Goal: Task Accomplishment & Management: Manage account settings

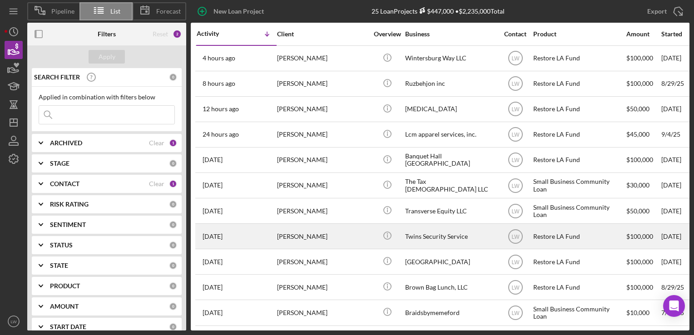
click at [329, 241] on div "[PERSON_NAME]" at bounding box center [322, 236] width 91 height 24
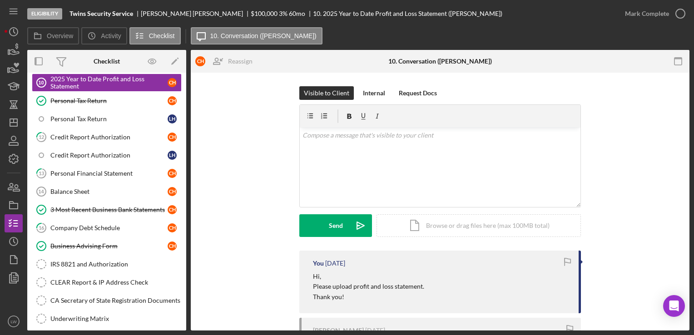
scroll to position [136, 0]
click at [89, 99] on div "Personal Tax Return" at bounding box center [108, 99] width 117 height 7
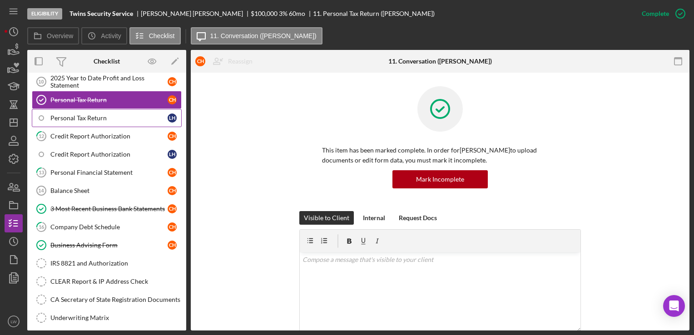
click at [91, 116] on div "Personal Tax Return" at bounding box center [108, 117] width 117 height 7
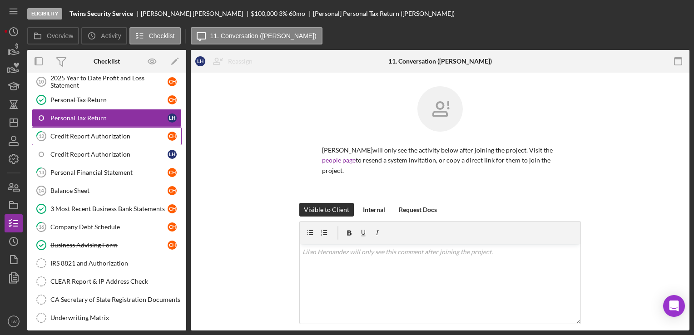
click at [98, 133] on div "Credit Report Authorization" at bounding box center [108, 136] width 117 height 7
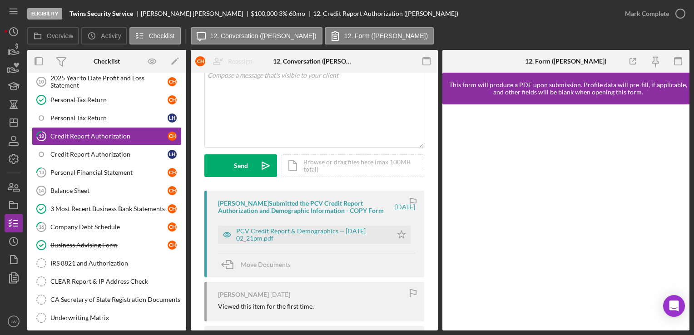
scroll to position [178, 0]
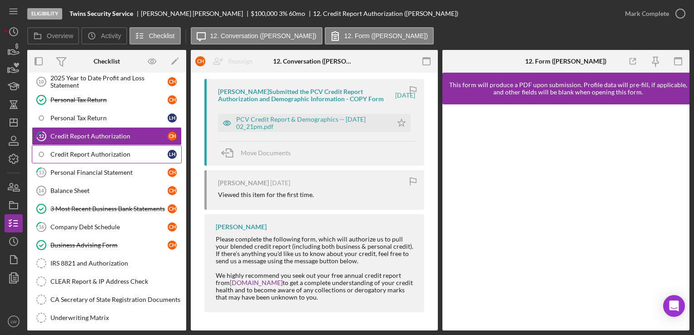
click at [76, 152] on div "Credit Report Authorization" at bounding box center [108, 154] width 117 height 7
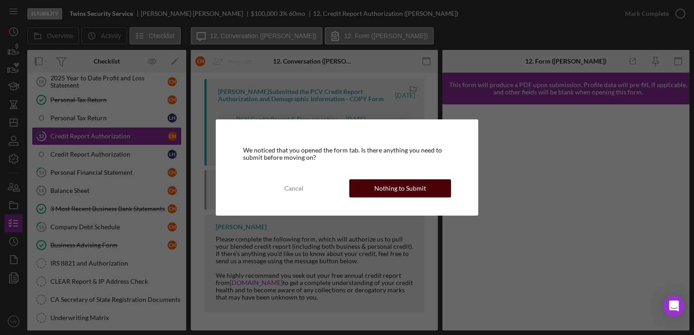
click at [412, 187] on div "Nothing to Submit" at bounding box center [400, 188] width 52 height 18
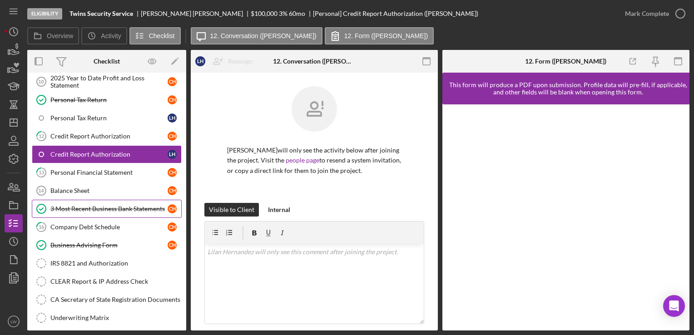
click at [102, 205] on div "3 Most Recent Business Bank Statements" at bounding box center [108, 208] width 117 height 7
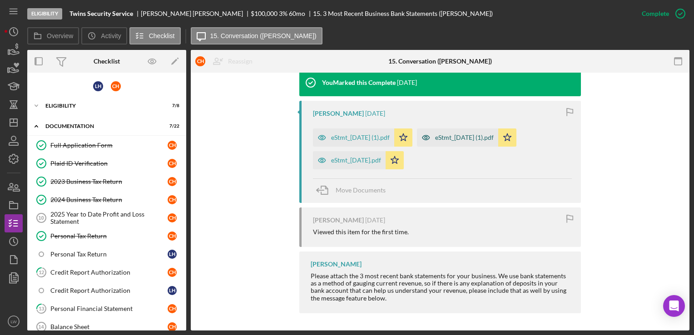
click at [487, 137] on div "eStmt_[DATE] (1).pdf" at bounding box center [464, 137] width 59 height 7
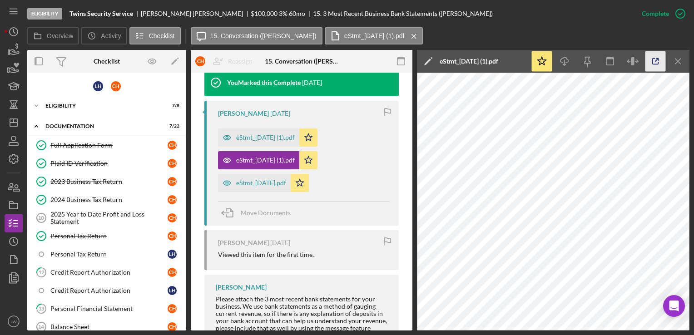
click at [652, 64] on icon "button" at bounding box center [655, 61] width 20 height 20
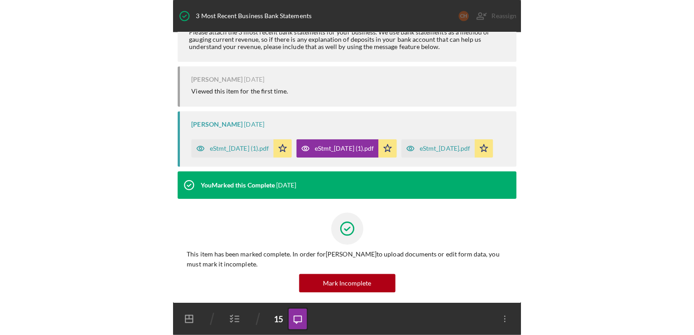
scroll to position [0, 0]
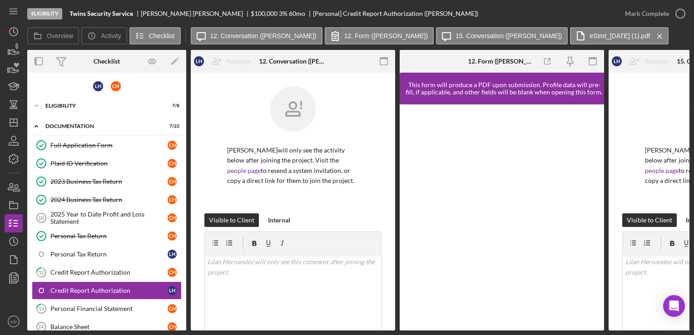
scroll to position [87, 0]
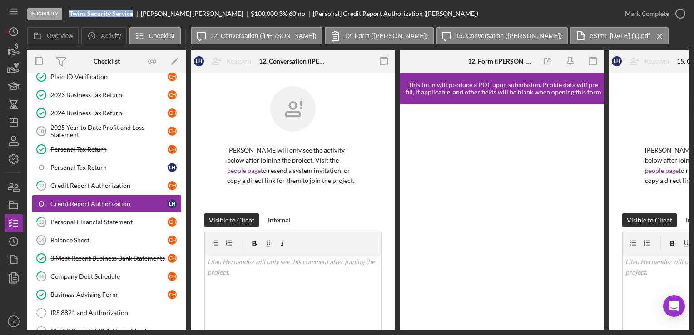
drag, startPoint x: 67, startPoint y: 12, endPoint x: 134, endPoint y: 12, distance: 67.2
click at [134, 12] on div "Eligibility Twins Security Service [PERSON_NAME] $100,000 $20,000 3 % 60 mo [Pe…" at bounding box center [321, 13] width 588 height 27
drag, startPoint x: 134, startPoint y: 12, endPoint x: 127, endPoint y: 14, distance: 7.5
copy b "Twins Security Service"
click at [160, 10] on div "[PERSON_NAME]" at bounding box center [196, 13] width 110 height 7
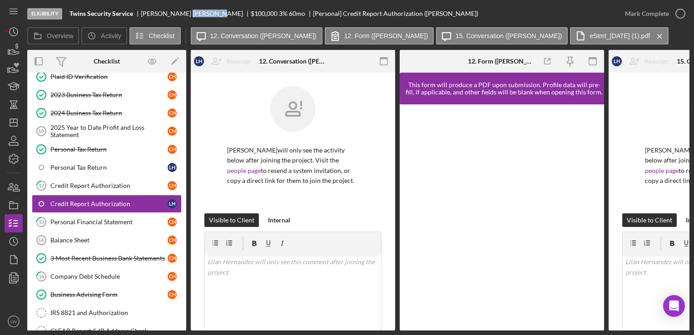
click at [160, 10] on div "[PERSON_NAME]" at bounding box center [196, 13] width 110 height 7
copy div "[PERSON_NAME]"
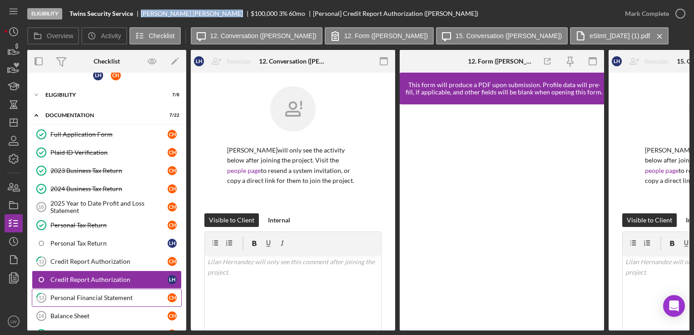
scroll to position [0, 0]
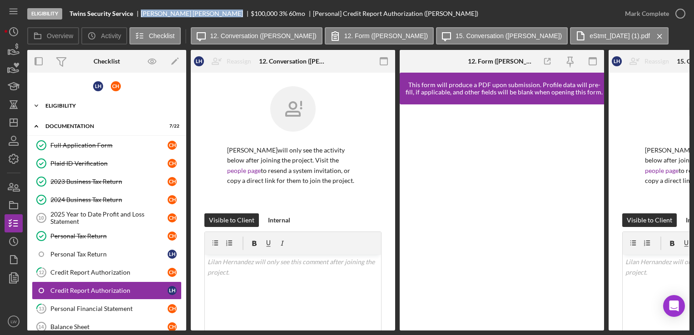
click at [70, 101] on div "Icon/Expander Eligibility 7 / 8" at bounding box center [106, 106] width 159 height 18
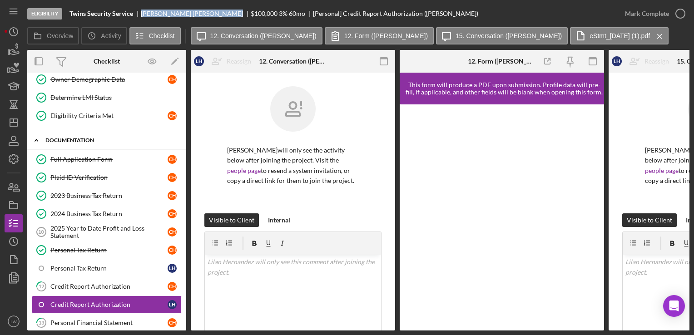
click at [84, 147] on div "Icon/Expander Documentation 7 / 22" at bounding box center [106, 140] width 159 height 19
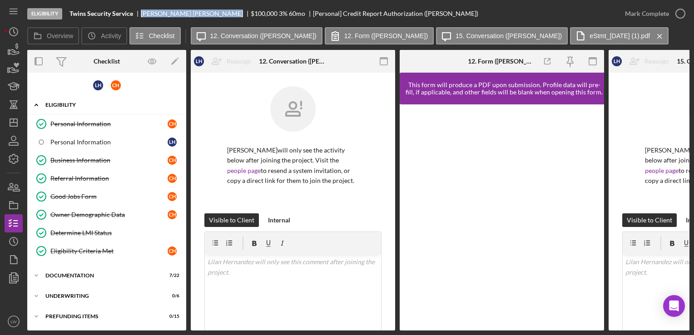
click at [70, 101] on div "Icon/Expander Eligibility 7 / 8" at bounding box center [106, 105] width 159 height 19
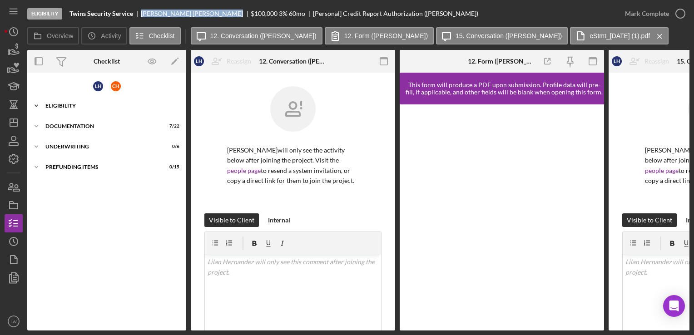
click at [67, 104] on div "Eligibility" at bounding box center [109, 105] width 129 height 5
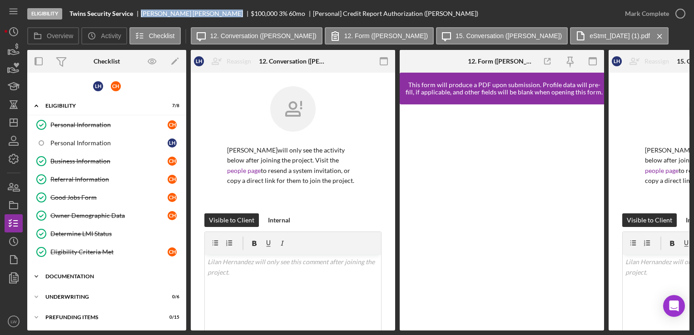
click at [86, 274] on div "Documentation" at bounding box center [109, 276] width 129 height 5
click at [58, 106] on div "Eligibility" at bounding box center [109, 105] width 129 height 5
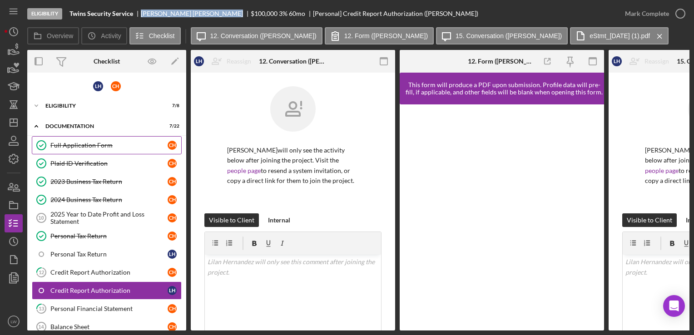
click at [65, 146] on div "Full Application Form" at bounding box center [108, 145] width 117 height 7
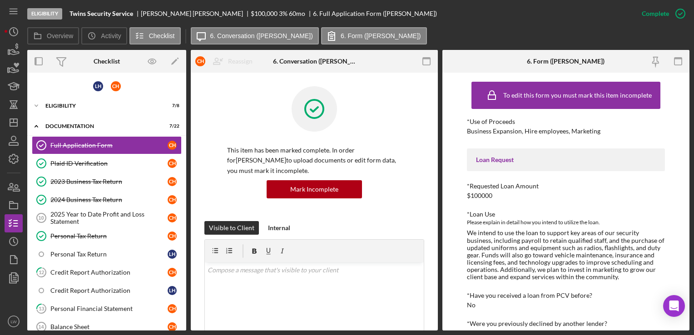
click at [548, 132] on div "Business Expansion, Hire employees, Marketing" at bounding box center [533, 131] width 133 height 7
copy div "Business Expansion, Hire employees, Marketing"
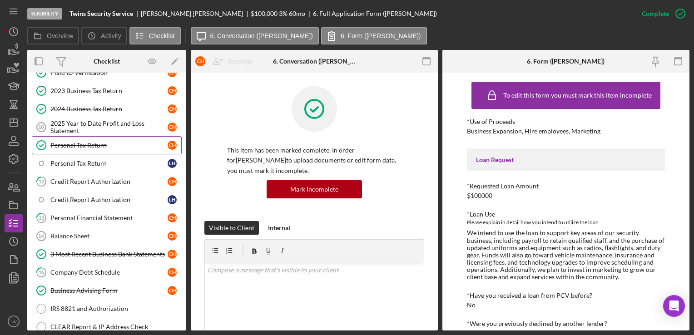
scroll to position [69, 0]
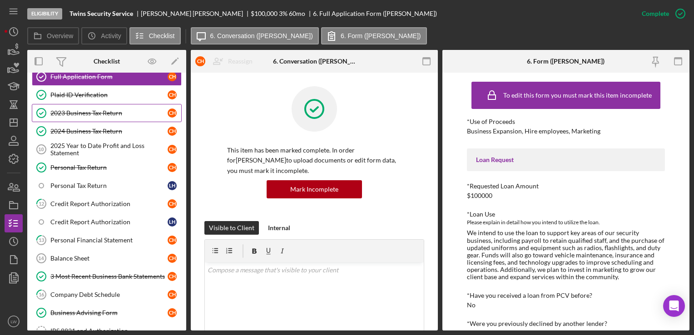
click at [98, 109] on div "2023 Business Tax Return" at bounding box center [108, 112] width 117 height 7
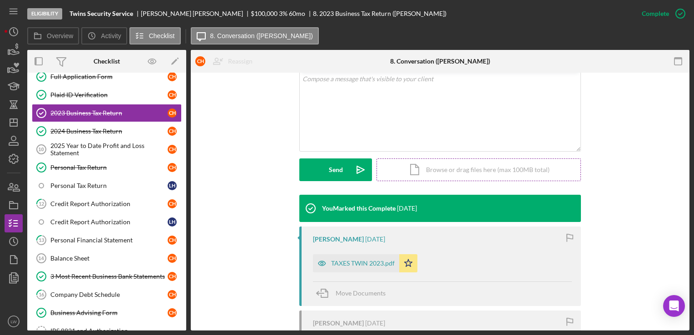
scroll to position [182, 0]
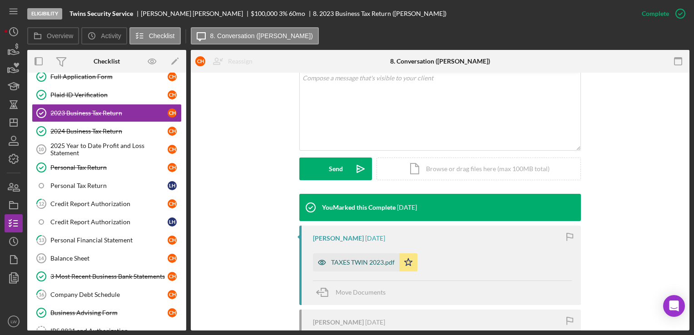
click at [365, 261] on div "TAXES TWIN 2023.pdf" at bounding box center [363, 262] width 64 height 7
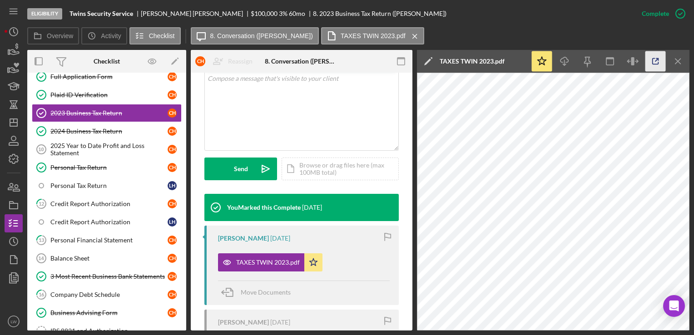
click at [656, 56] on icon "button" at bounding box center [655, 61] width 20 height 20
click at [92, 145] on div "2025 Year to Date Profit and Loss Statement" at bounding box center [108, 149] width 117 height 15
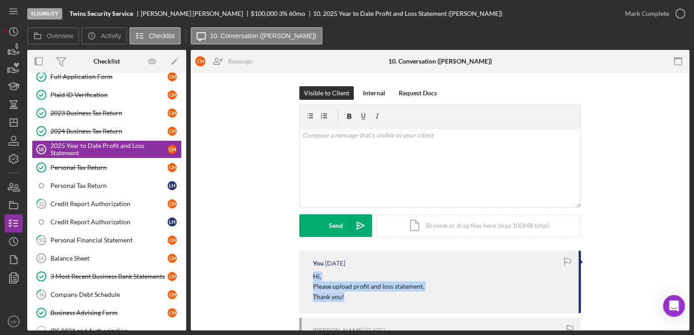
drag, startPoint x: 344, startPoint y: 299, endPoint x: 309, endPoint y: 279, distance: 40.0
click at [309, 279] on div "You [DATE] Hi, Please upload profit and loss statement. Thank you!" at bounding box center [440, 282] width 282 height 63
drag, startPoint x: 309, startPoint y: 279, endPoint x: 320, endPoint y: 285, distance: 12.2
copy div "Hi, Please upload profit and loss statement. Thank you!"
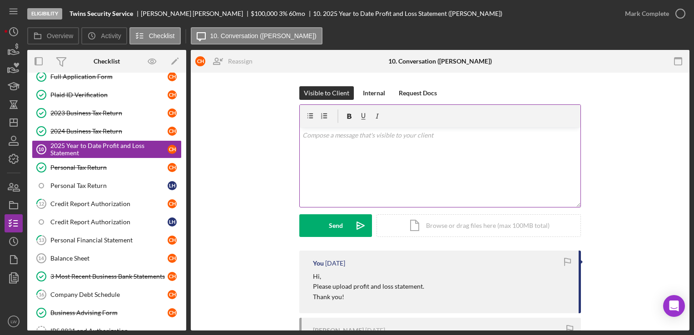
click at [381, 158] on div "v Color teal Color pink Remove color Add row above Add row below Add column bef…" at bounding box center [440, 167] width 281 height 79
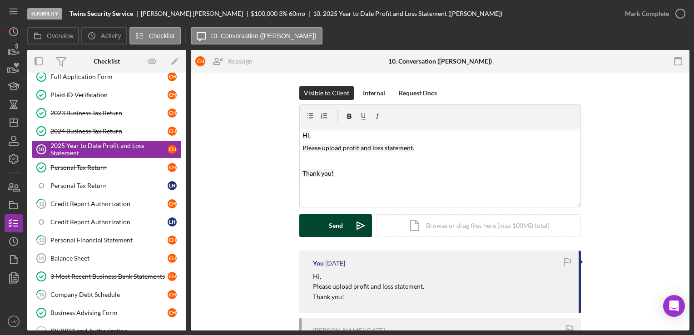
click at [333, 230] on div "Send" at bounding box center [336, 225] width 14 height 23
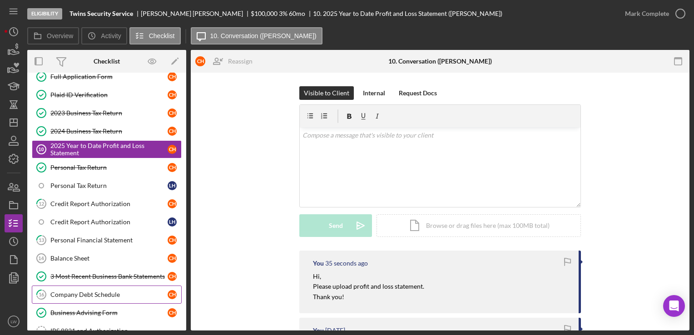
click at [119, 291] on div "Company Debt Schedule" at bounding box center [108, 294] width 117 height 7
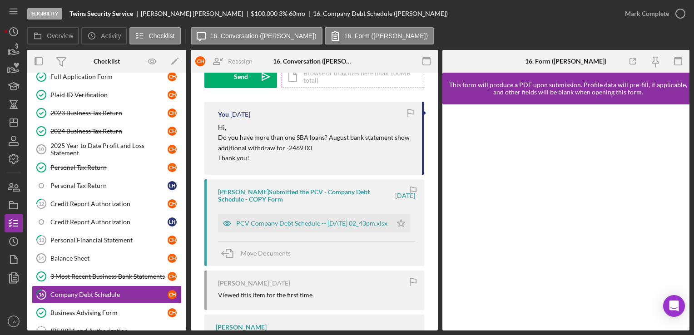
scroll to position [182, 0]
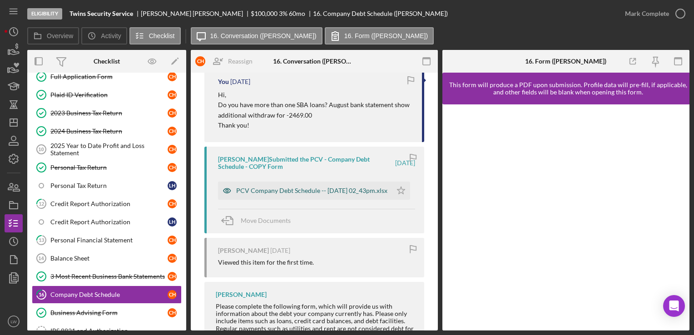
click at [321, 188] on div "PCV Company Debt Schedule -- [DATE] 02_43pm.xlsx" at bounding box center [311, 190] width 151 height 7
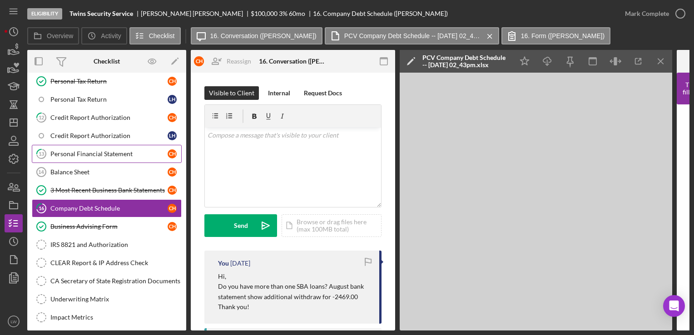
scroll to position [158, 0]
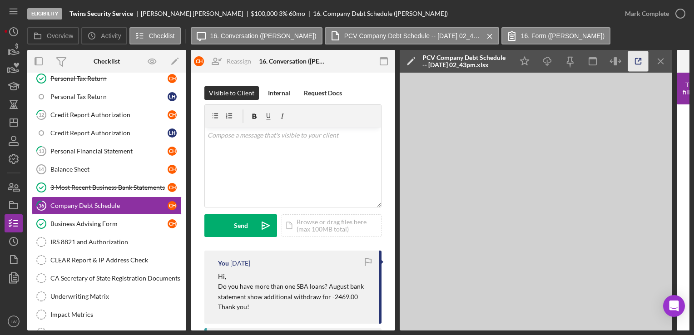
click at [636, 58] on icon "button" at bounding box center [638, 61] width 20 height 20
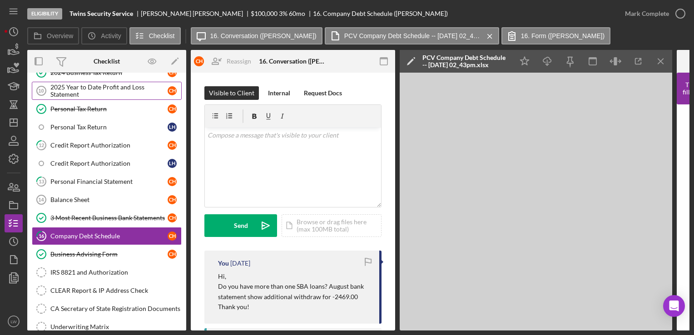
scroll to position [67, 0]
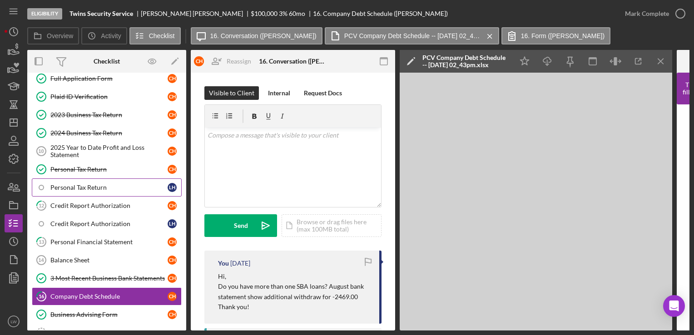
click at [131, 188] on div "Personal Tax Return" at bounding box center [108, 187] width 117 height 7
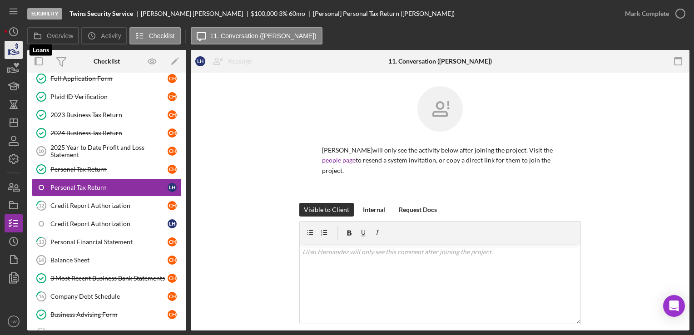
click at [19, 50] on icon "button" at bounding box center [13, 50] width 23 height 23
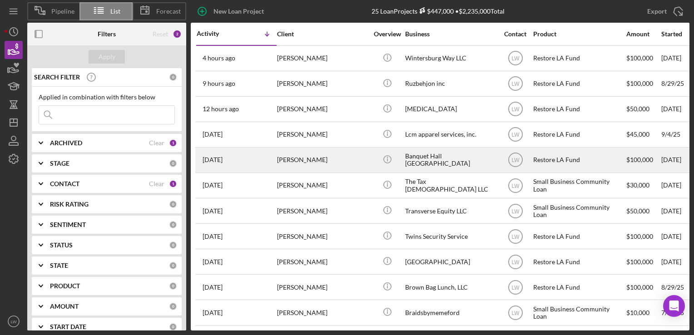
click at [332, 161] on div "[PERSON_NAME]" at bounding box center [322, 160] width 91 height 24
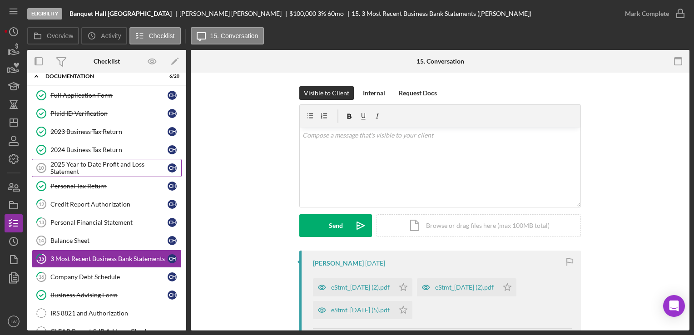
scroll to position [45, 0]
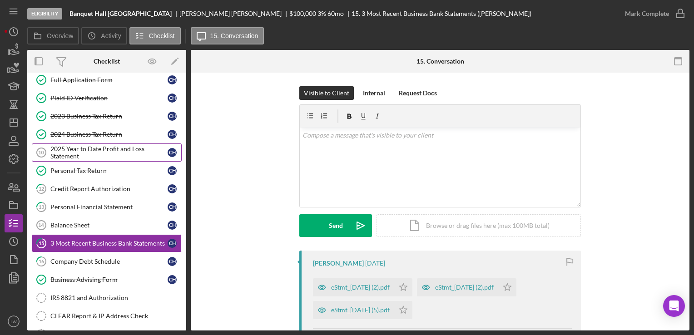
click at [98, 150] on div "2025 Year to Date Profit and Loss Statement" at bounding box center [108, 152] width 117 height 15
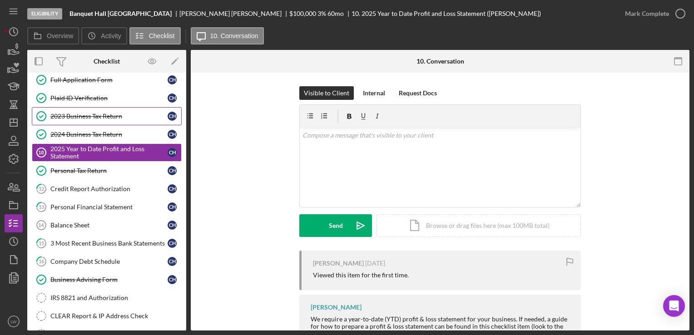
click at [74, 114] on div "2023 Business Tax Return" at bounding box center [108, 116] width 117 height 7
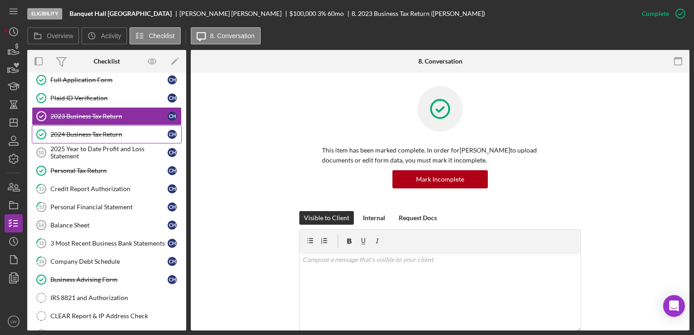
click at [74, 133] on div "2024 Business Tax Return" at bounding box center [108, 134] width 117 height 7
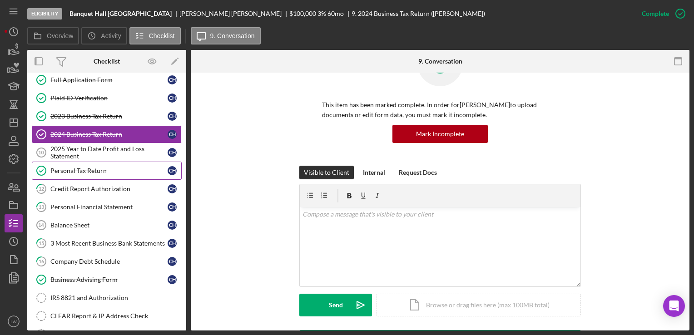
scroll to position [45, 0]
click at [98, 148] on div "2025 Year to Date Profit and Loss Statement" at bounding box center [108, 152] width 117 height 15
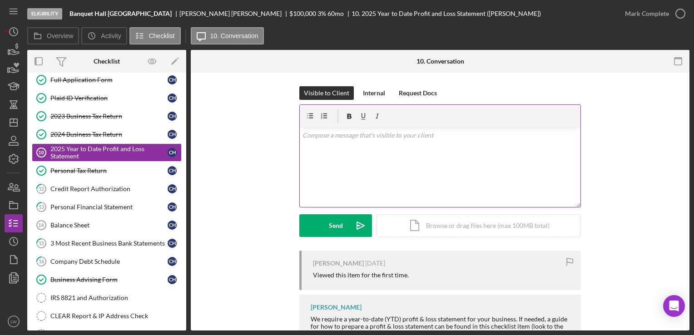
click at [353, 176] on div "v Color teal Color pink Remove color Add row above Add row below Add column bef…" at bounding box center [440, 167] width 281 height 79
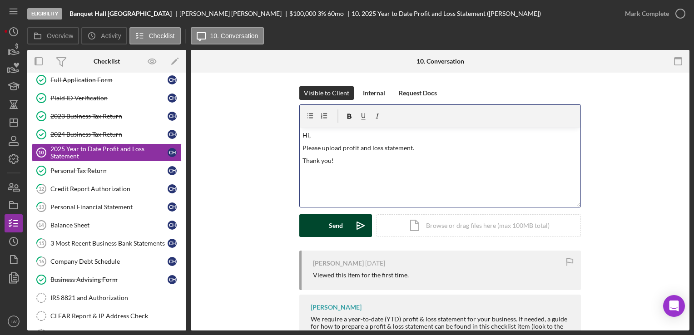
click at [335, 232] on div "Send" at bounding box center [336, 225] width 14 height 23
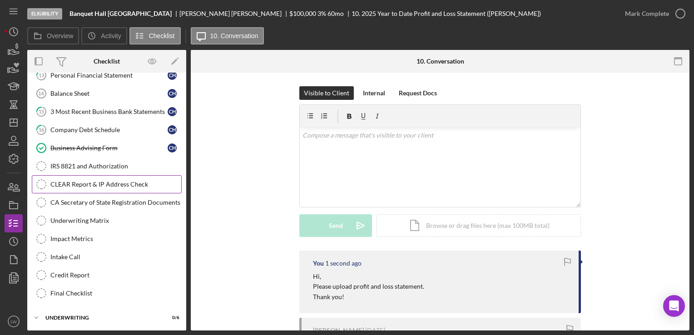
scroll to position [182, 0]
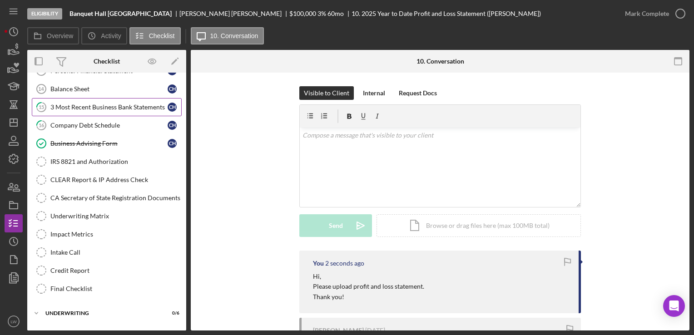
click at [93, 100] on link "15 3 Most Recent Business Bank Statements C H" at bounding box center [107, 107] width 150 height 18
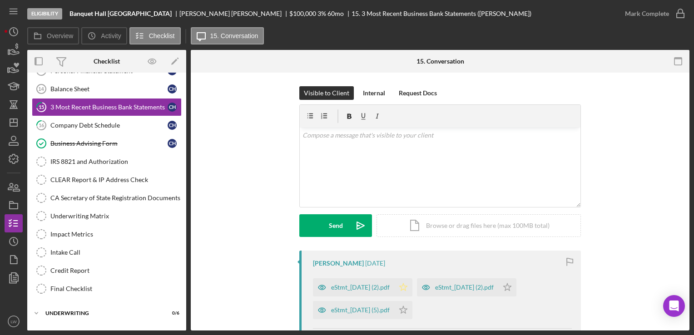
click at [412, 285] on icon "Icon/Star" at bounding box center [403, 287] width 18 height 18
click at [412, 308] on icon "Icon/Star" at bounding box center [403, 310] width 18 height 18
click at [516, 284] on icon "Icon/Star" at bounding box center [507, 287] width 18 height 18
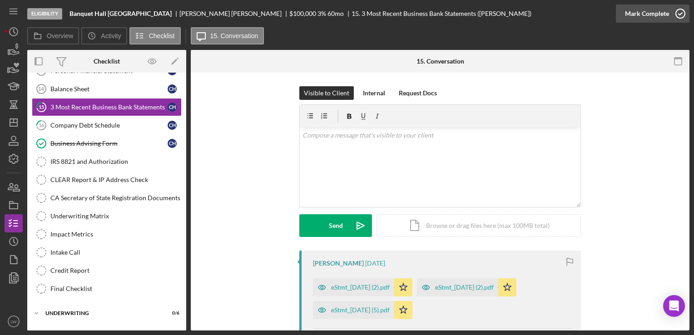
click at [673, 14] on icon "button" at bounding box center [680, 13] width 23 height 23
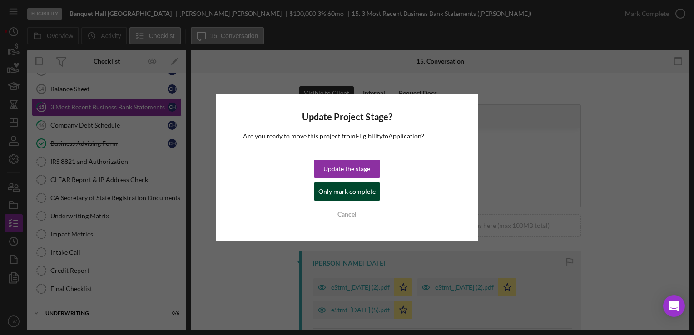
click at [356, 198] on div "Only mark complete" at bounding box center [346, 192] width 57 height 18
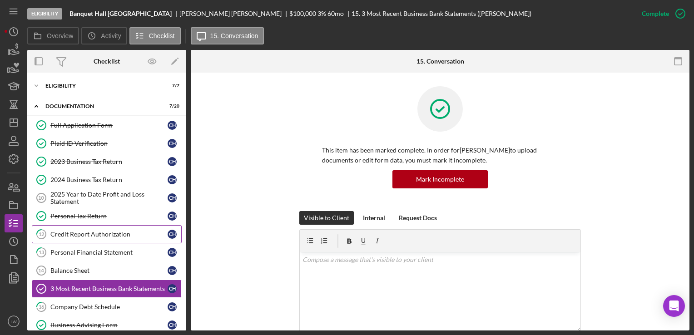
click at [115, 235] on div "Credit Report Authorization" at bounding box center [108, 234] width 117 height 7
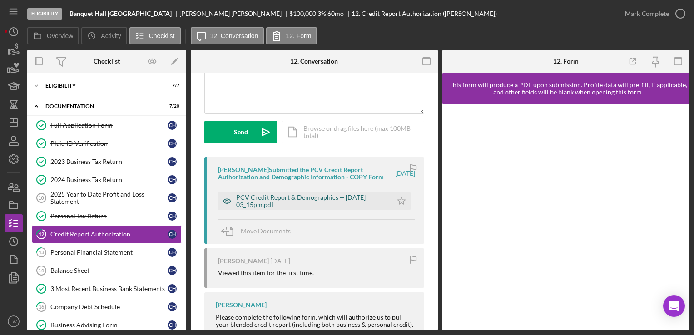
scroll to position [88, 0]
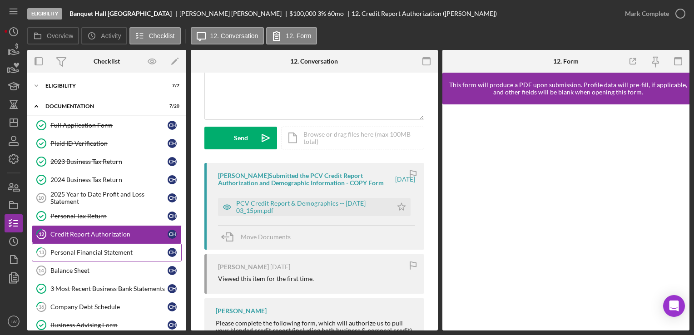
click at [96, 251] on div "Personal Financial Statement" at bounding box center [108, 252] width 117 height 7
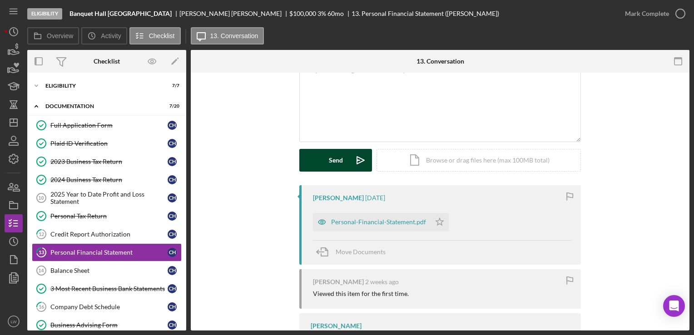
scroll to position [135, 0]
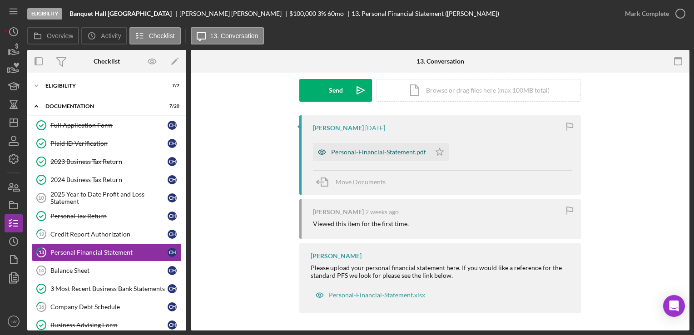
click at [369, 157] on div "Personal-Financial-Statement.pdf" at bounding box center [372, 152] width 118 height 18
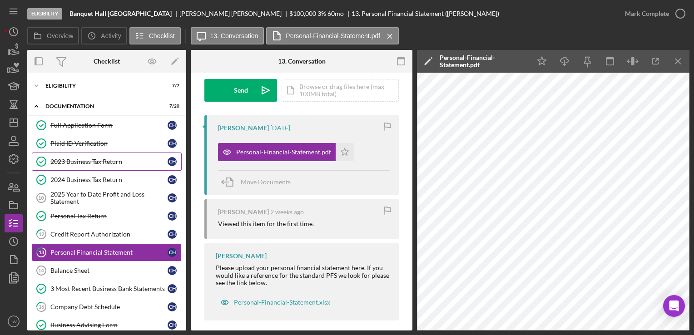
click at [94, 162] on div "2023 Business Tax Return" at bounding box center [108, 161] width 117 height 7
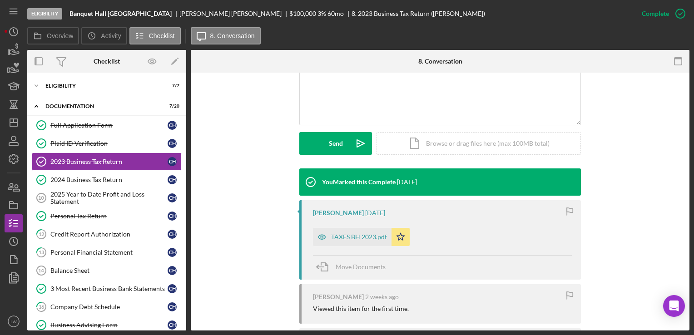
scroll to position [272, 0]
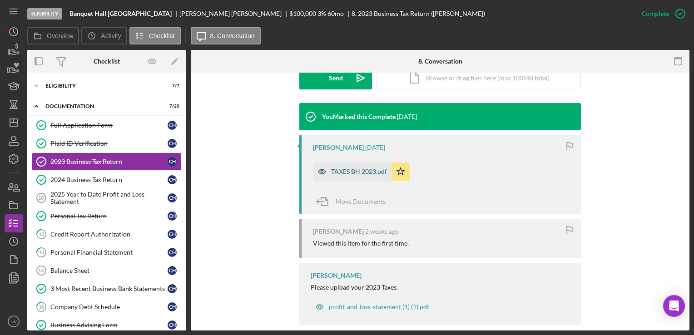
click at [359, 174] on div "TAXES BH 2023.pdf" at bounding box center [359, 171] width 56 height 7
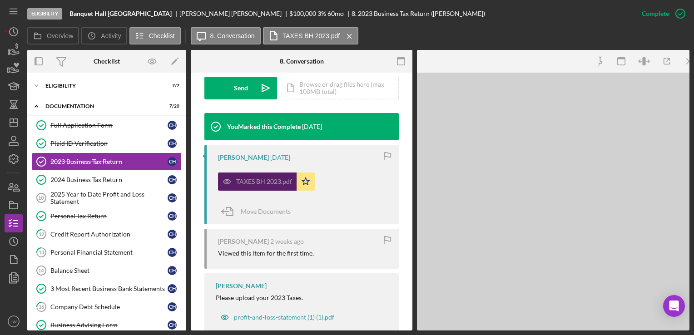
scroll to position [282, 0]
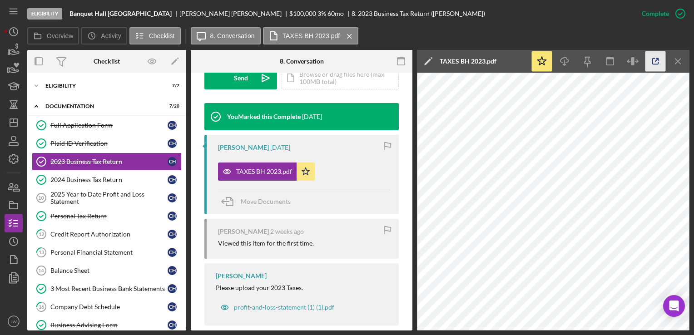
click at [658, 59] on polyline "button" at bounding box center [657, 60] width 2 height 2
click at [108, 178] on div "2024 Business Tax Return" at bounding box center [108, 179] width 117 height 7
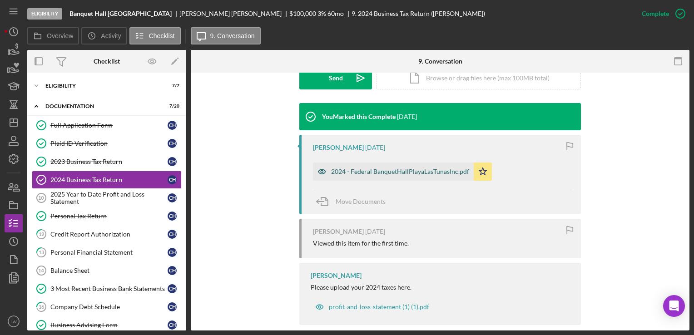
click at [396, 178] on div "2024 - Federal BanquetHallPlayaLasTunasInc.pdf" at bounding box center [393, 172] width 161 height 18
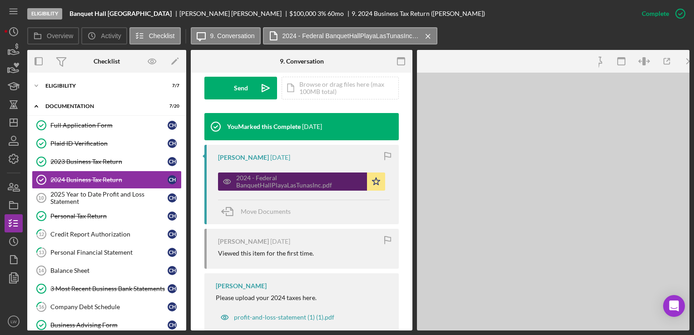
scroll to position [282, 0]
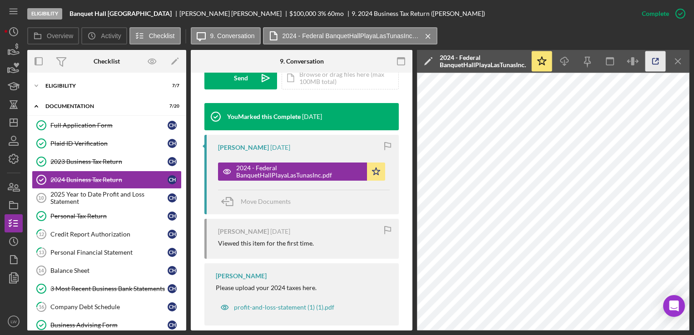
click at [655, 58] on icon "button" at bounding box center [655, 61] width 20 height 20
click at [13, 46] on icon "button" at bounding box center [13, 50] width 23 height 23
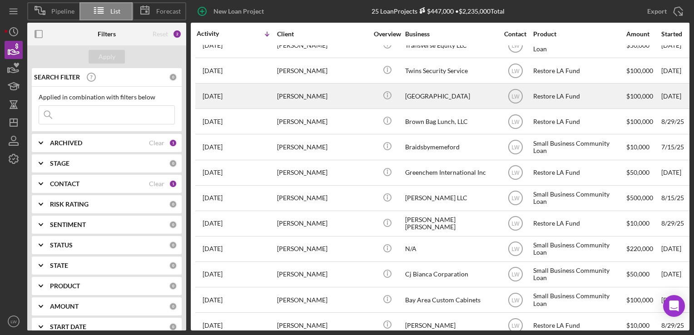
scroll to position [182, 0]
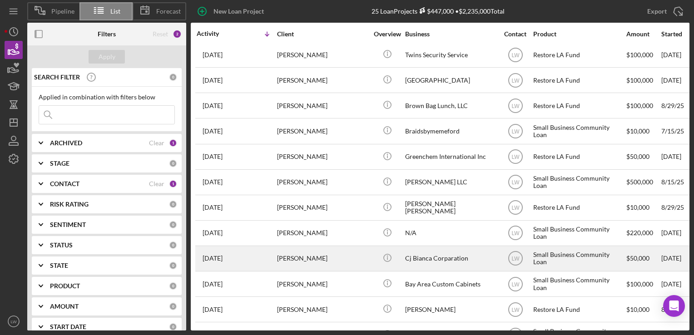
click at [341, 261] on div "[PERSON_NAME]" at bounding box center [322, 259] width 91 height 24
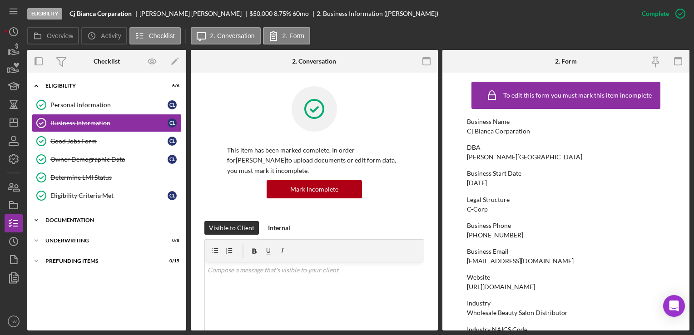
click at [96, 221] on div "Documentation" at bounding box center [109, 219] width 129 height 5
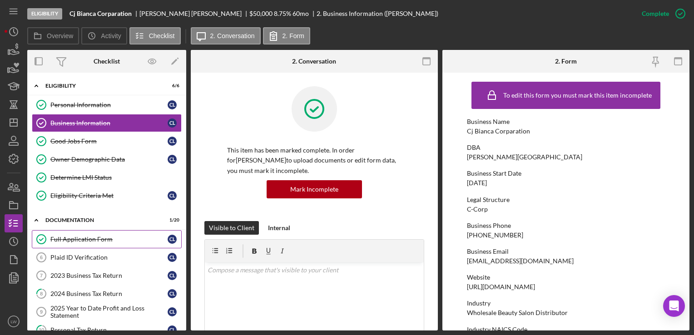
click at [106, 239] on div "Full Application Form" at bounding box center [108, 239] width 117 height 7
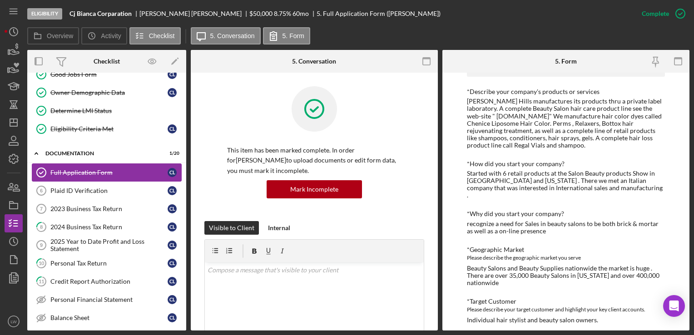
scroll to position [136, 0]
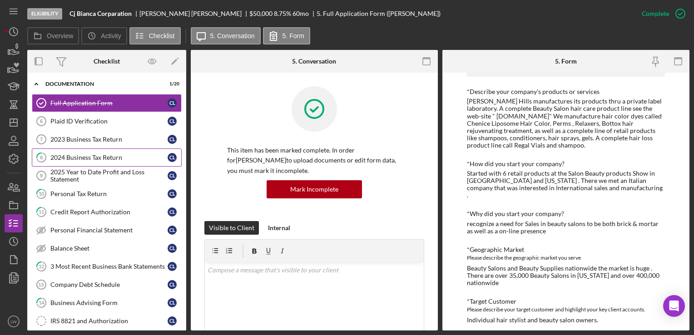
click at [90, 149] on link "8 2024 Business Tax Return C L" at bounding box center [107, 157] width 150 height 18
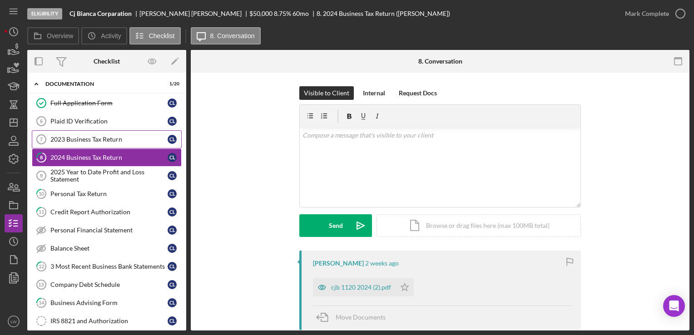
click at [100, 136] on div "2023 Business Tax Return" at bounding box center [108, 139] width 117 height 7
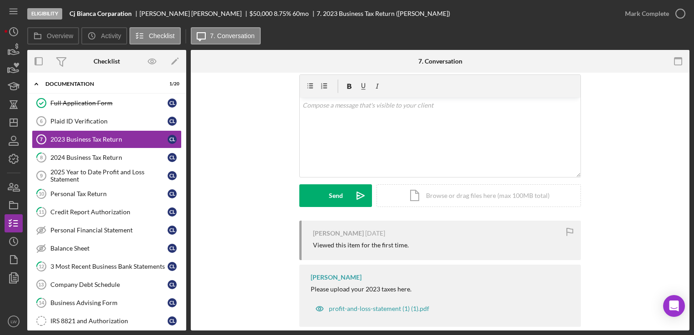
scroll to position [44, 0]
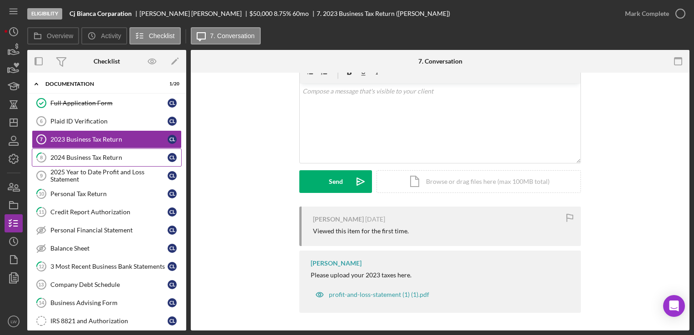
click at [84, 154] on div "2024 Business Tax Return" at bounding box center [108, 157] width 117 height 7
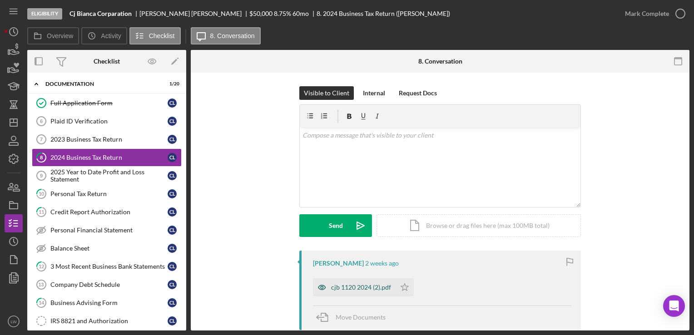
click at [346, 286] on div "cjb 1120 2024 (2).pdf" at bounding box center [361, 287] width 60 height 7
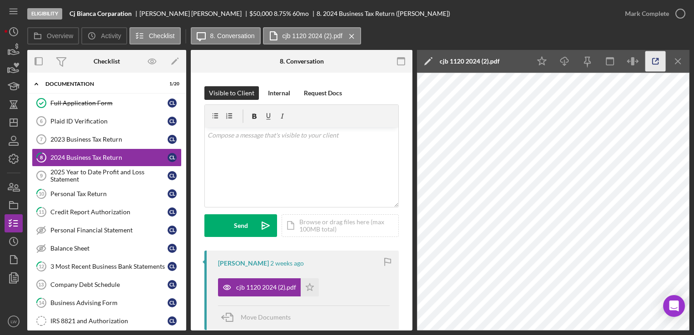
click at [650, 62] on icon "button" at bounding box center [655, 61] width 20 height 20
click at [107, 171] on div "2025 Year to Date Profit and Loss Statement" at bounding box center [108, 175] width 117 height 15
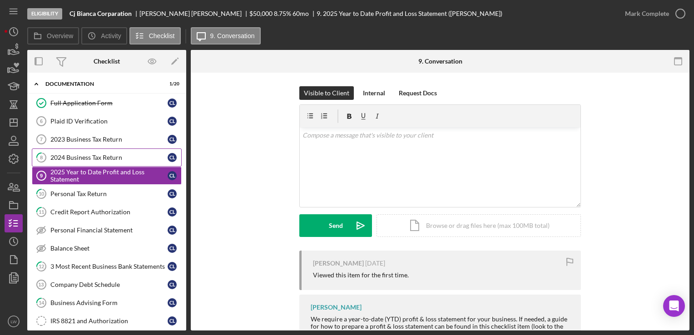
click at [110, 159] on link "8 2024 Business Tax Return C L" at bounding box center [107, 157] width 150 height 18
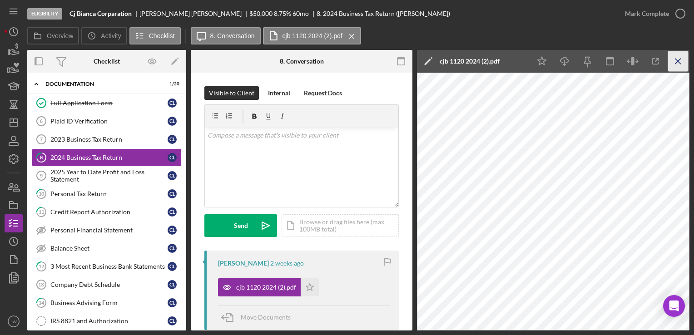
click at [672, 58] on icon "Icon/Menu Close" at bounding box center [678, 61] width 20 height 20
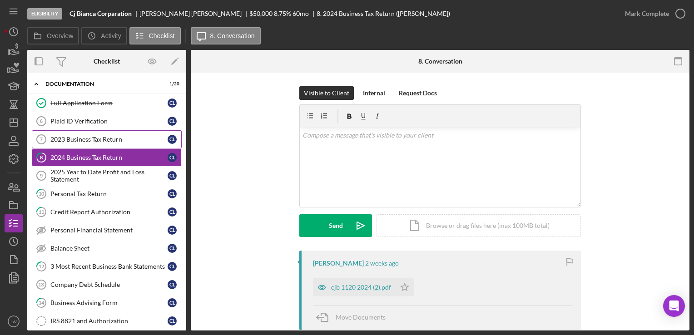
click at [96, 136] on div "2023 Business Tax Return" at bounding box center [108, 139] width 117 height 7
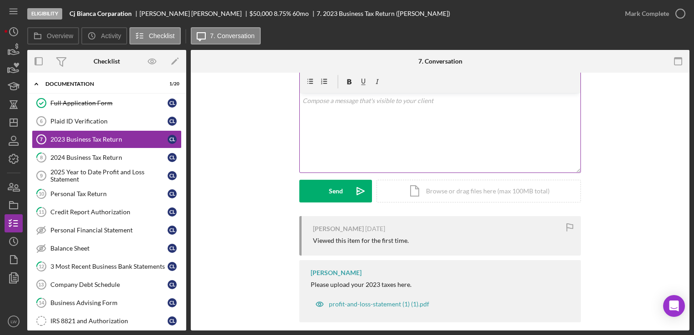
scroll to position [44, 0]
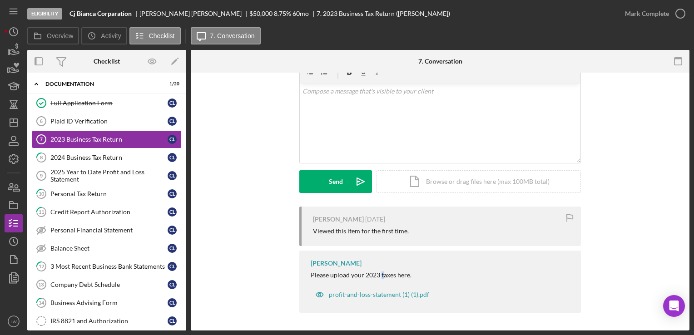
click at [380, 275] on div "Please upload your 2023 taxes here." at bounding box center [361, 275] width 101 height 7
click at [387, 114] on div "v Color teal Color pink Remove color Add row above Add row below Add column bef…" at bounding box center [440, 123] width 281 height 79
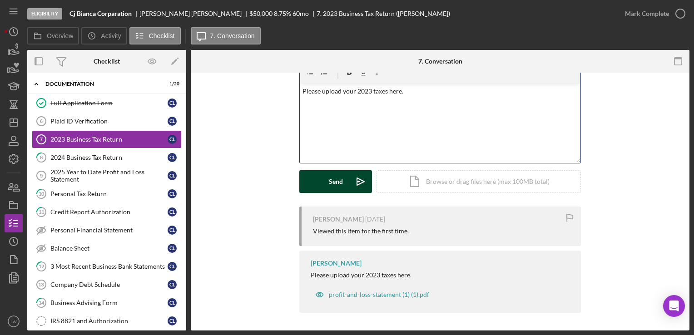
click at [314, 183] on button "Send Icon/icon-invite-send" at bounding box center [335, 181] width 73 height 23
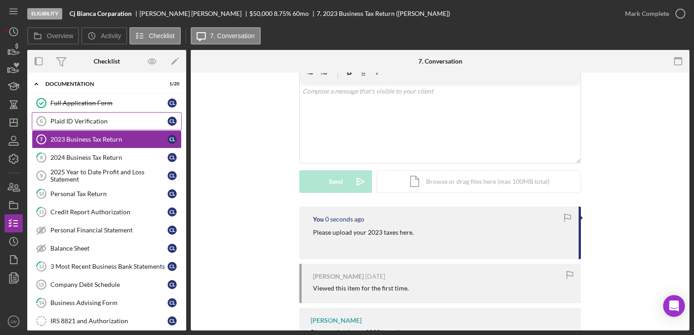
click at [79, 119] on div "Plaid ID Verification" at bounding box center [108, 121] width 117 height 7
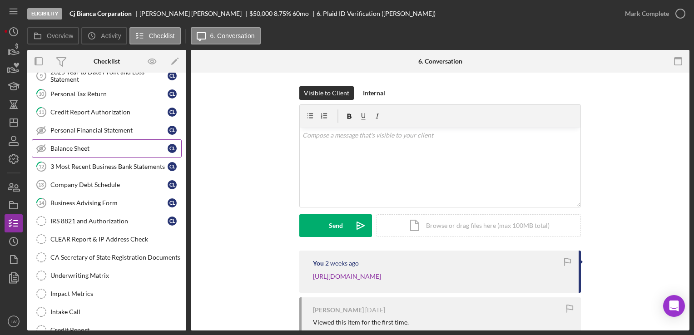
scroll to position [217, 0]
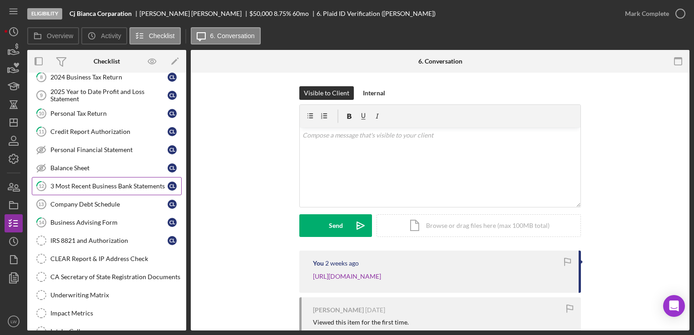
click at [89, 178] on link "12 3 Most Recent Business Bank Statements C L" at bounding box center [107, 186] width 150 height 18
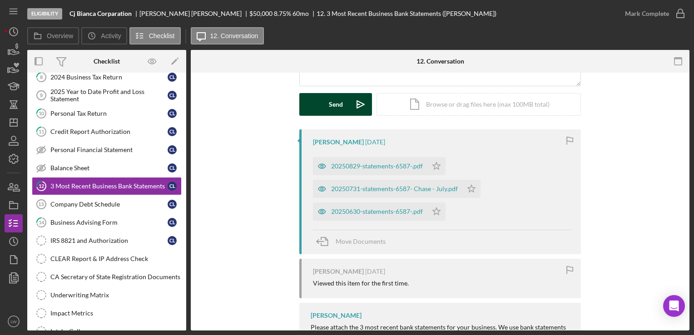
scroll to position [136, 0]
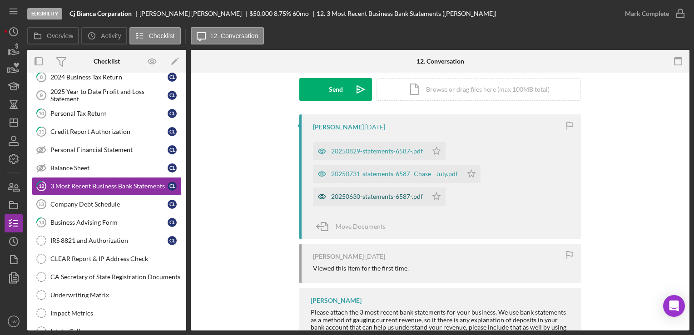
click at [392, 199] on div "20250630-statements-6587-.pdf" at bounding box center [377, 196] width 92 height 7
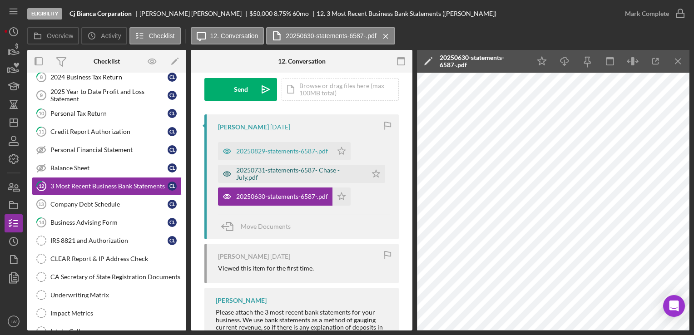
click at [285, 174] on div "20250731-statements-6587- Chase - July.pdf" at bounding box center [299, 174] width 126 height 15
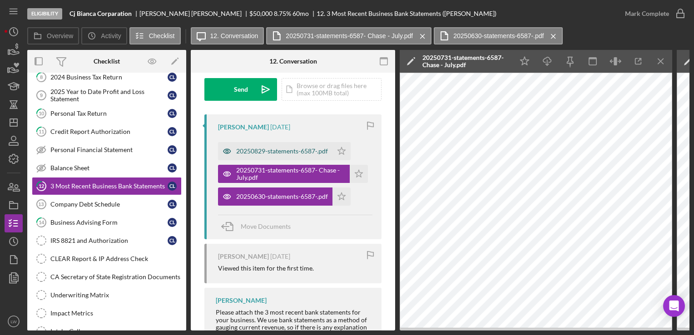
click at [262, 142] on div "20250829-statements-6587-.pdf" at bounding box center [275, 151] width 114 height 18
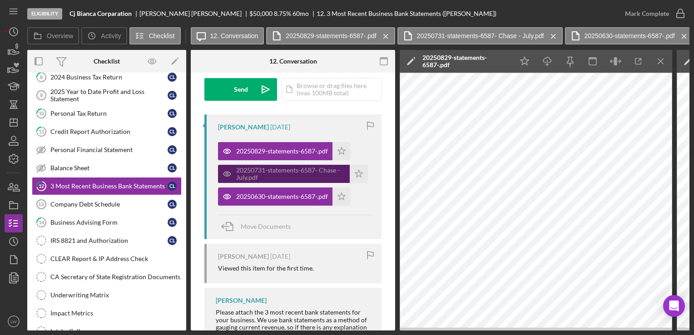
click at [278, 169] on div "20250731-statements-6587- Chase - July.pdf" at bounding box center [290, 174] width 109 height 15
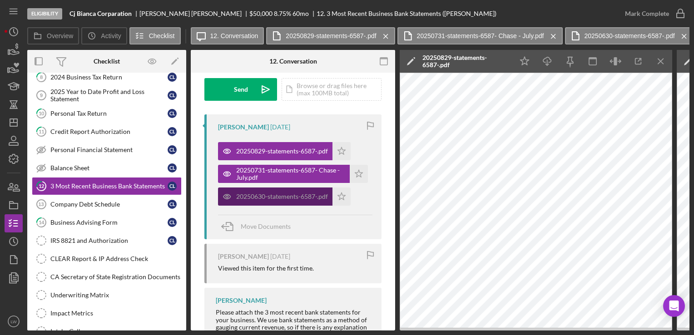
click at [272, 201] on div "20250630-statements-6587-.pdf" at bounding box center [275, 197] width 114 height 18
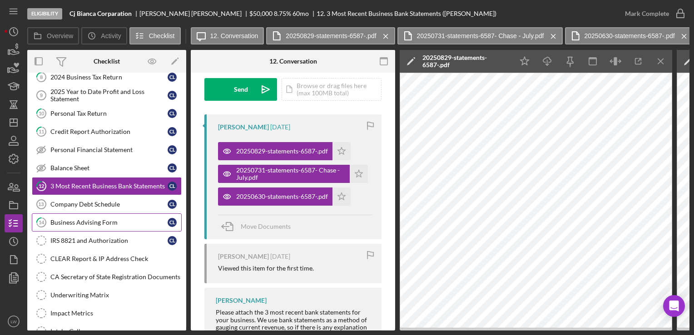
click at [98, 221] on div "Business Advising Form" at bounding box center [108, 222] width 117 height 7
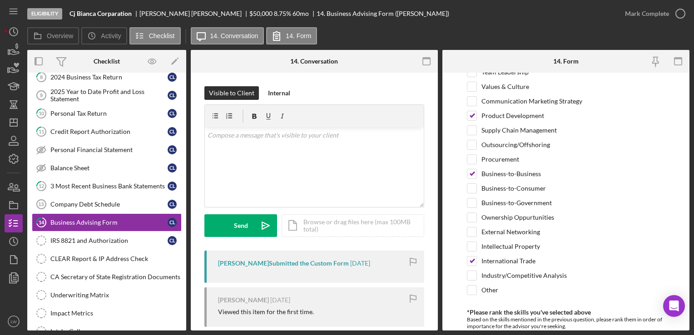
scroll to position [839, 0]
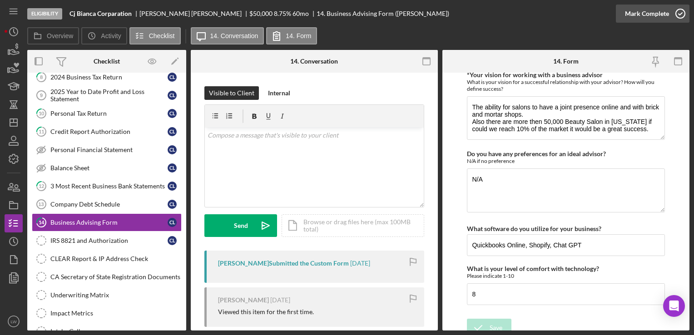
click at [650, 17] on div "Mark Complete" at bounding box center [647, 14] width 44 height 18
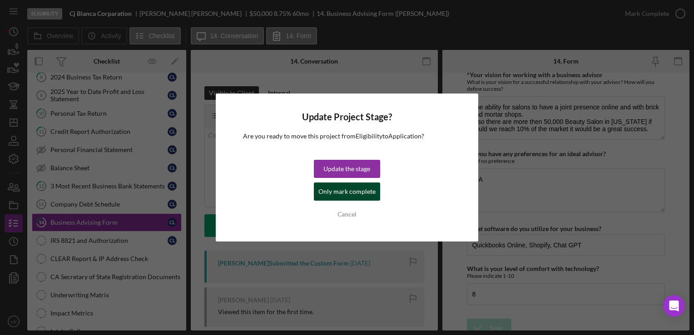
click at [331, 187] on div "Only mark complete" at bounding box center [346, 192] width 57 height 18
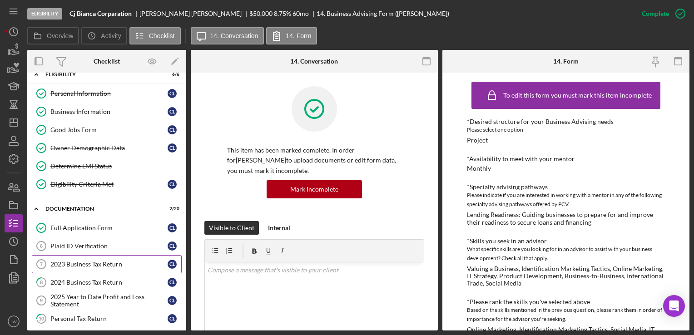
scroll to position [45, 0]
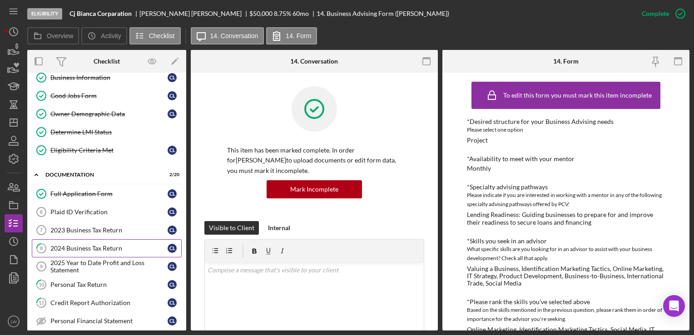
click at [109, 246] on div "2024 Business Tax Return" at bounding box center [108, 248] width 117 height 7
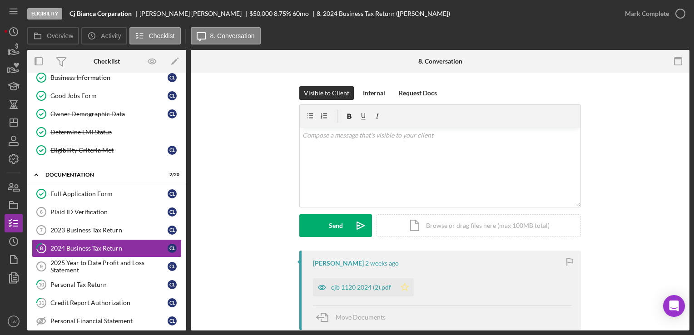
click at [411, 287] on icon "Icon/Star" at bounding box center [404, 287] width 18 height 18
click at [670, 16] on icon "button" at bounding box center [680, 13] width 23 height 23
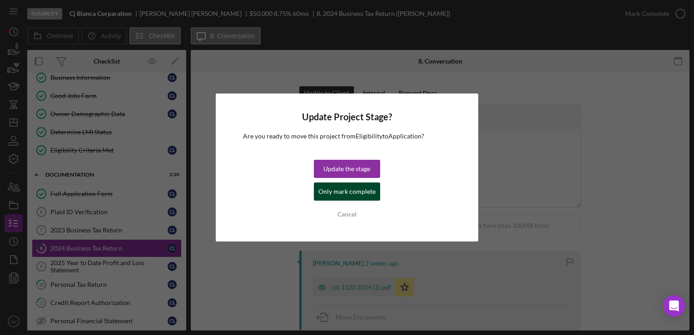
click at [346, 188] on div "Only mark complete" at bounding box center [346, 192] width 57 height 18
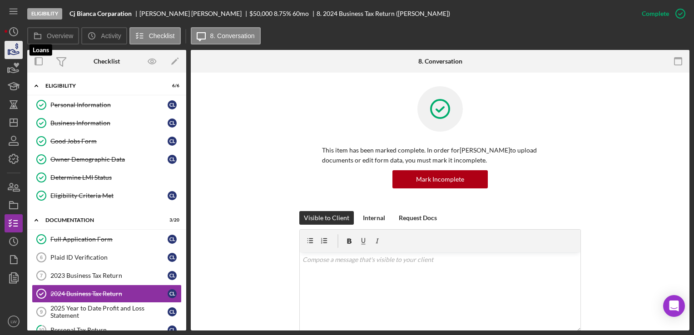
click at [12, 49] on icon "button" at bounding box center [13, 50] width 23 height 23
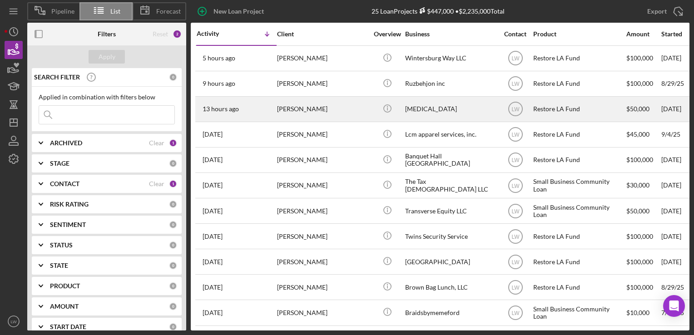
click at [310, 110] on div "[PERSON_NAME]" at bounding box center [322, 109] width 91 height 24
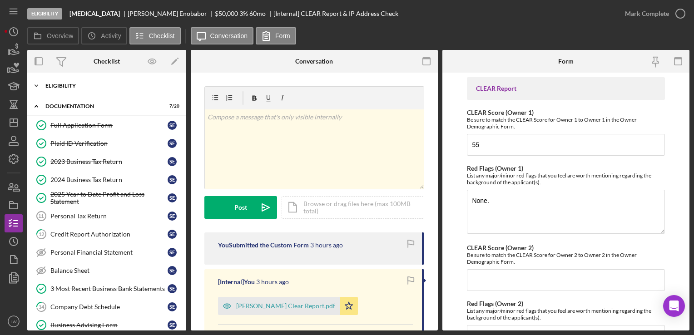
click at [85, 83] on div "Eligibility" at bounding box center [109, 85] width 129 height 5
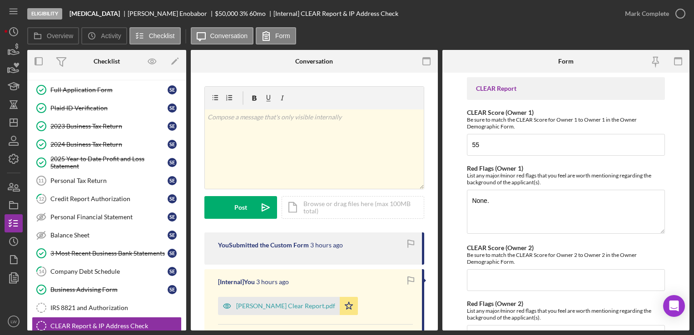
scroll to position [182, 0]
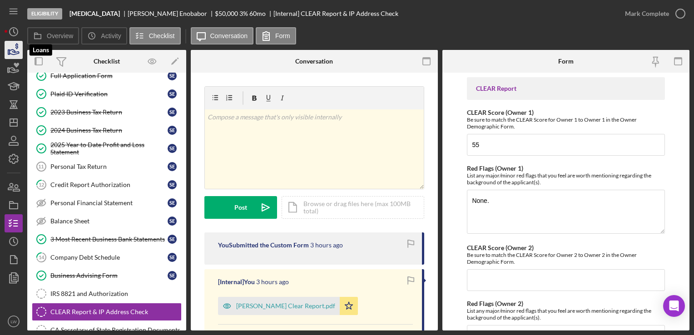
click at [16, 52] on icon "button" at bounding box center [15, 51] width 10 height 5
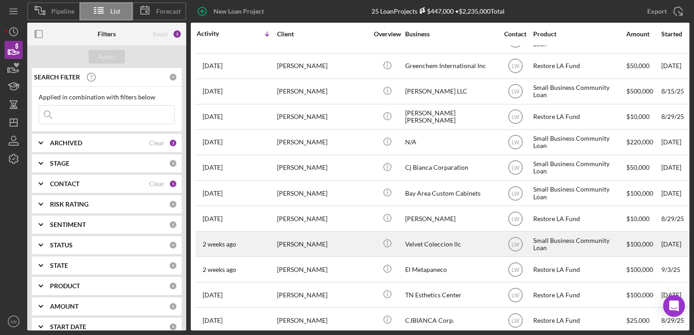
scroll to position [272, 0]
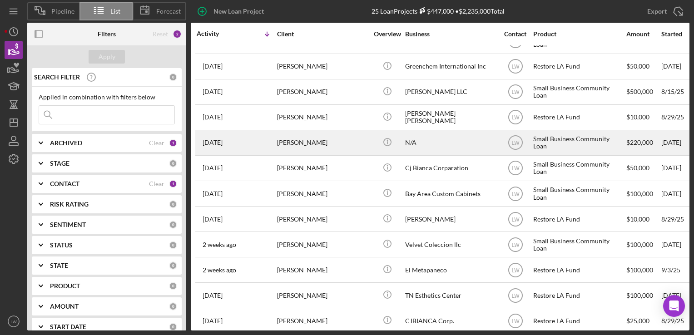
click at [324, 143] on div "[PERSON_NAME]" at bounding box center [322, 143] width 91 height 24
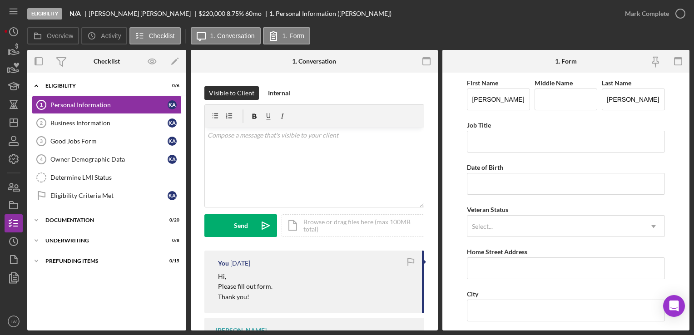
click at [24, 56] on nav "Icon/Menu Icon/Dashboard Dashboard Navigation Divider Mobile Checklist Navigati…" at bounding box center [16, 165] width 23 height 331
click at [15, 54] on icon "button" at bounding box center [13, 50] width 23 height 23
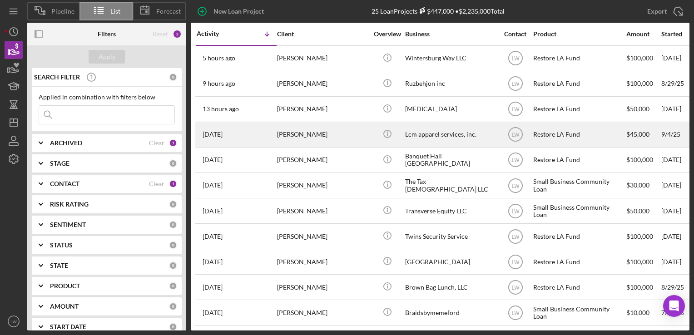
click at [328, 139] on div "[PERSON_NAME]" at bounding box center [322, 135] width 91 height 24
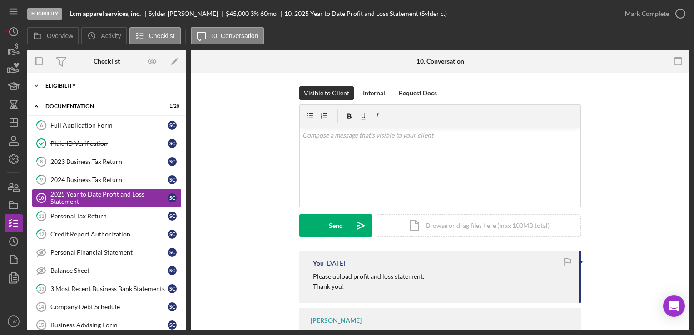
click at [105, 81] on div "Icon/Expander Eligibility 5 / 7" at bounding box center [106, 86] width 159 height 18
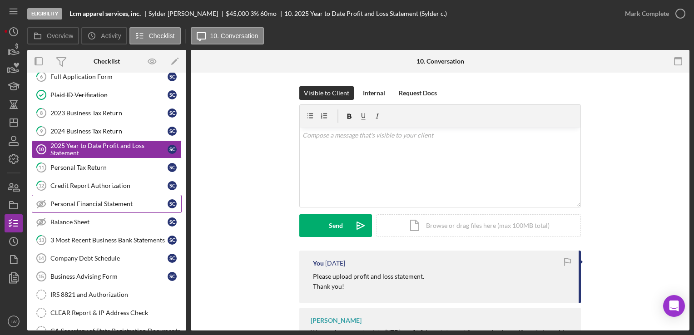
scroll to position [182, 0]
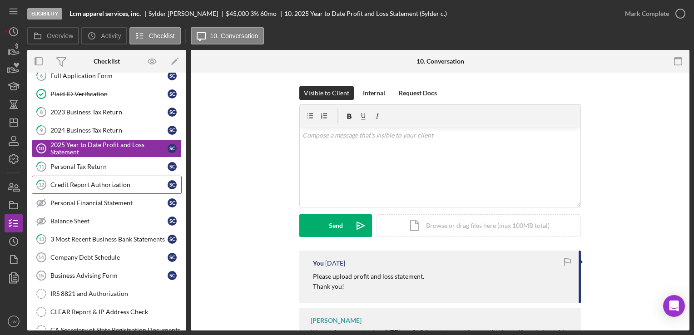
click at [87, 183] on div "Credit Report Authorization" at bounding box center [108, 184] width 117 height 7
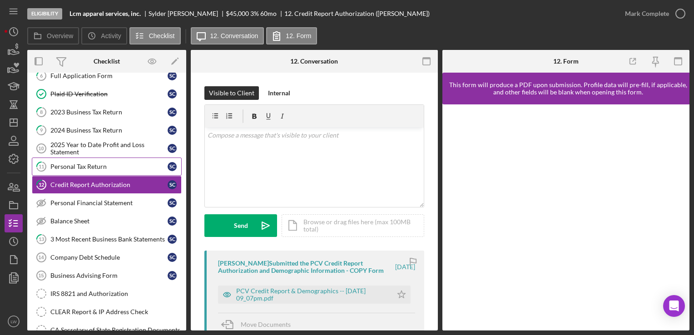
click at [94, 166] on div "Personal Tax Return" at bounding box center [108, 166] width 117 height 7
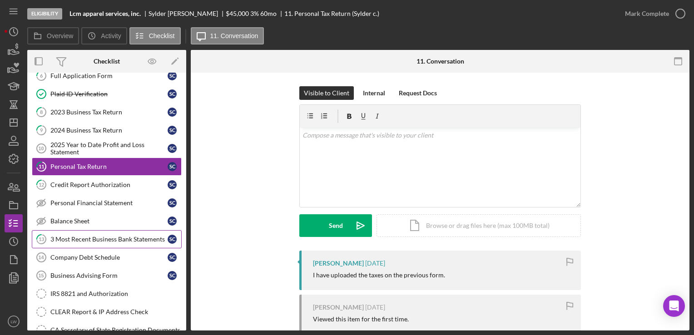
click at [98, 236] on div "3 Most Recent Business Bank Statements" at bounding box center [108, 239] width 117 height 7
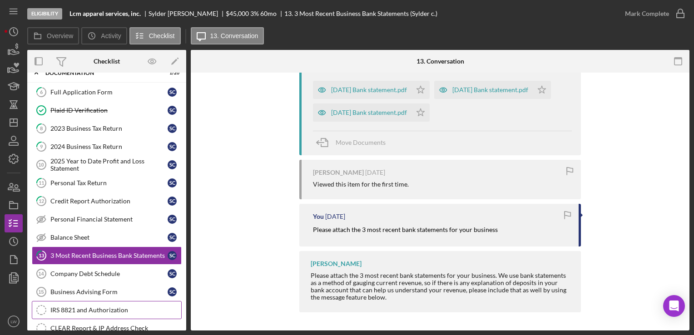
scroll to position [136, 0]
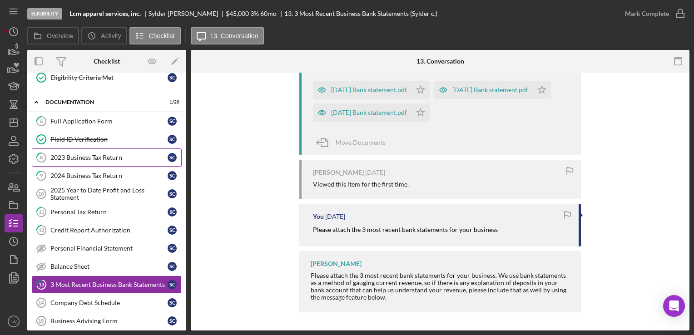
click at [72, 154] on div "2023 Business Tax Return" at bounding box center [108, 157] width 117 height 7
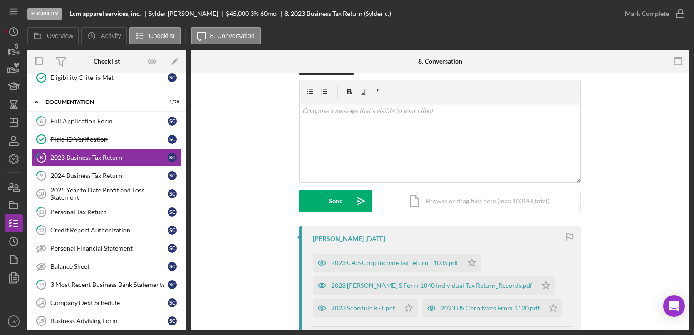
scroll to position [91, 0]
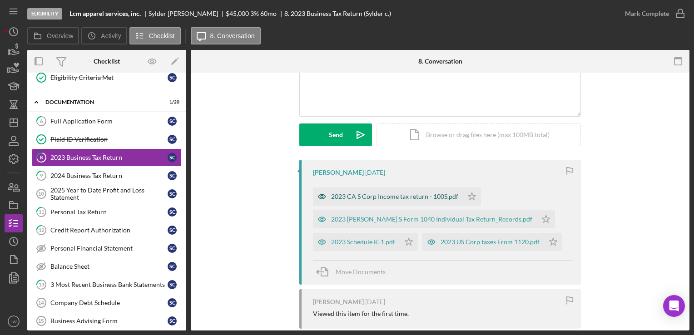
click at [380, 195] on div "2023 CA S Corp Income tax return - 100S.pdf" at bounding box center [394, 196] width 127 height 7
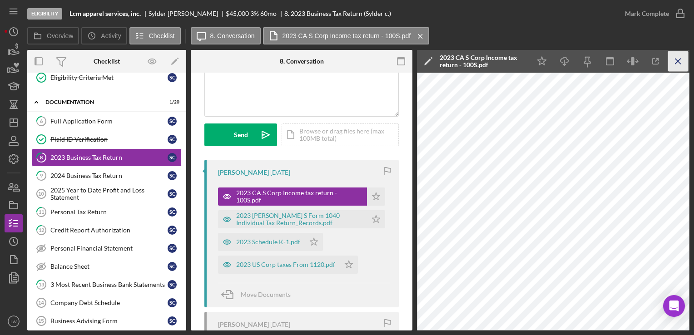
click at [677, 61] on line "button" at bounding box center [677, 61] width 5 height 5
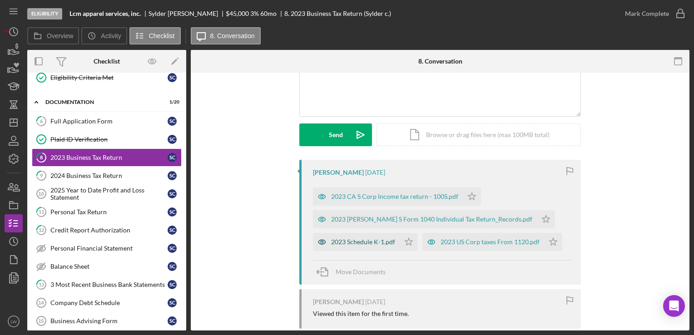
click at [368, 246] on div "2023 Schedule K-1.pdf" at bounding box center [356, 242] width 87 height 18
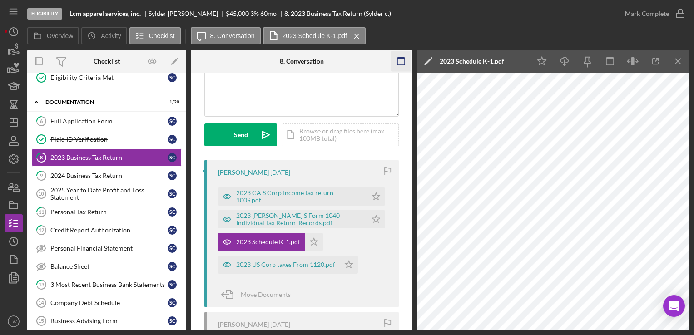
click at [680, 58] on icon "Icon/Menu Close" at bounding box center [678, 61] width 20 height 20
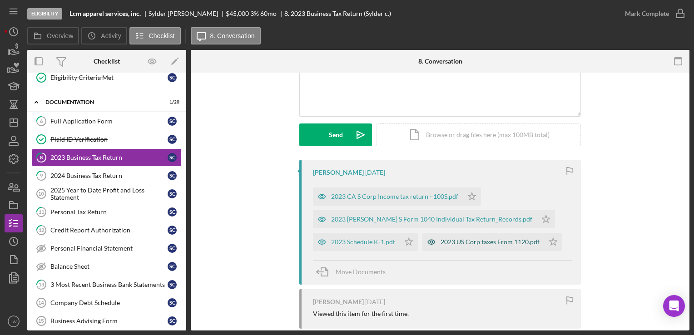
click at [456, 242] on div "2023 US Corp taxes From 1120.pdf" at bounding box center [489, 241] width 99 height 7
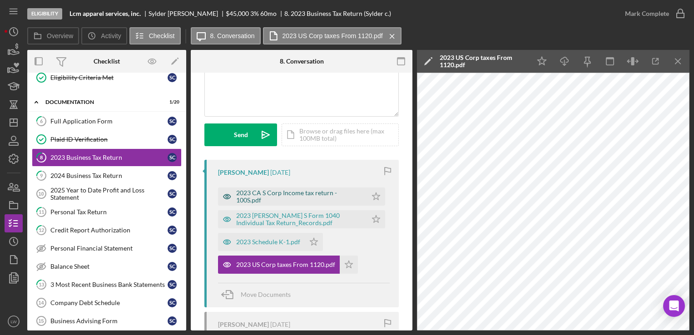
click at [297, 193] on div "2023 CA S Corp Income tax return - 100S.pdf" at bounding box center [299, 196] width 126 height 15
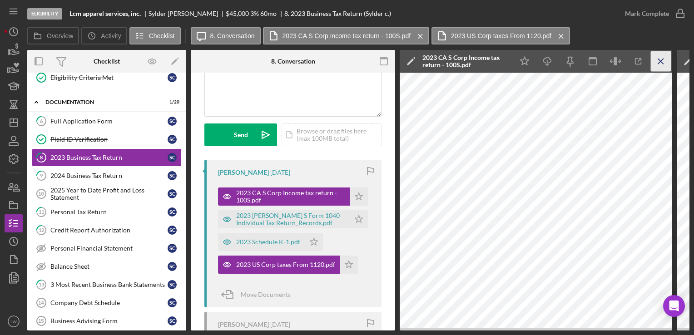
click at [662, 64] on icon "Icon/Menu Close" at bounding box center [661, 61] width 20 height 20
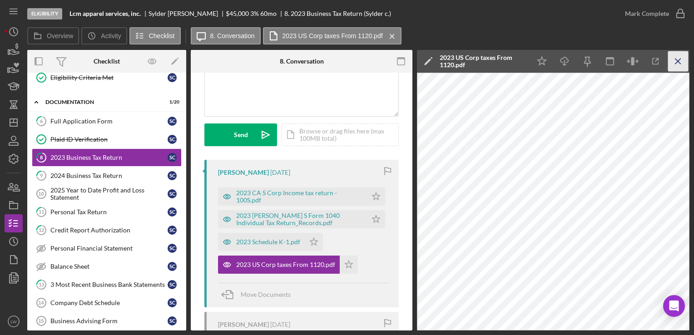
click at [682, 61] on icon "Icon/Menu Close" at bounding box center [678, 61] width 20 height 20
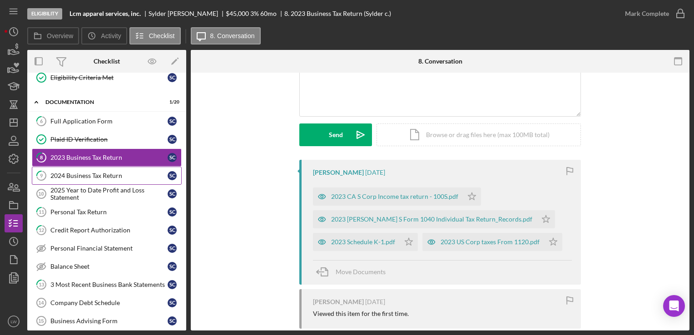
click at [70, 175] on div "2024 Business Tax Return" at bounding box center [108, 175] width 117 height 7
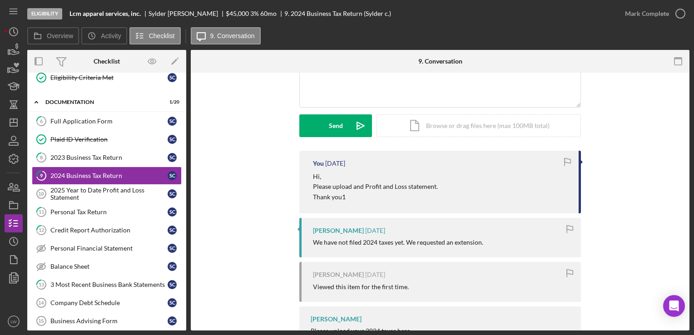
scroll to position [110, 0]
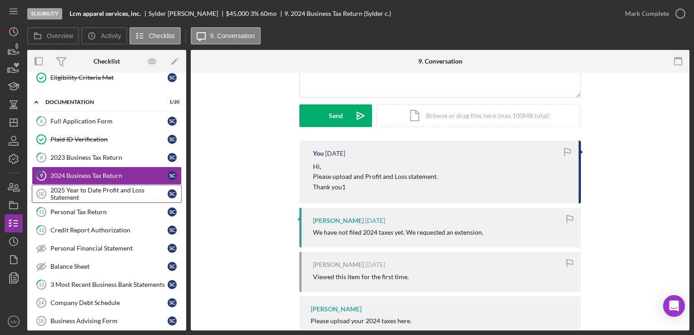
click at [84, 190] on div "2025 Year to Date Profit and Loss Statement" at bounding box center [108, 194] width 117 height 15
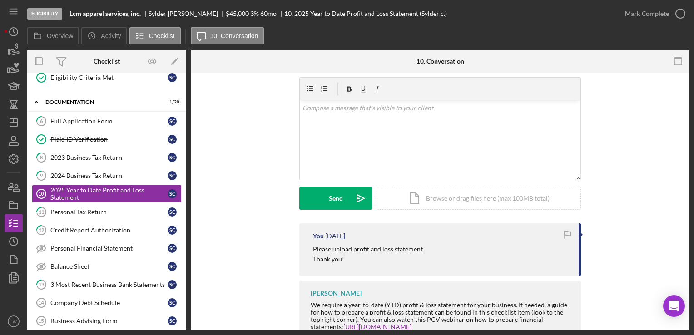
scroll to position [56, 0]
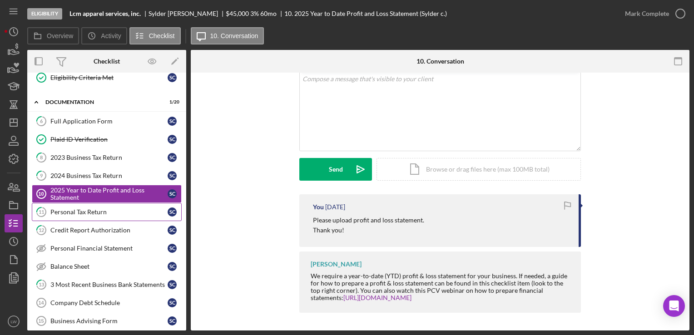
click at [78, 208] on div "Personal Tax Return" at bounding box center [108, 211] width 117 height 7
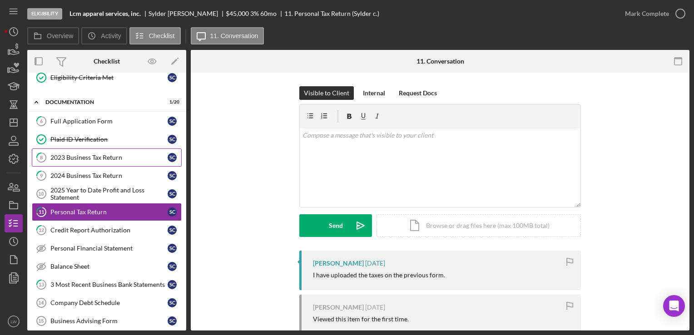
click at [108, 158] on div "2023 Business Tax Return" at bounding box center [108, 157] width 117 height 7
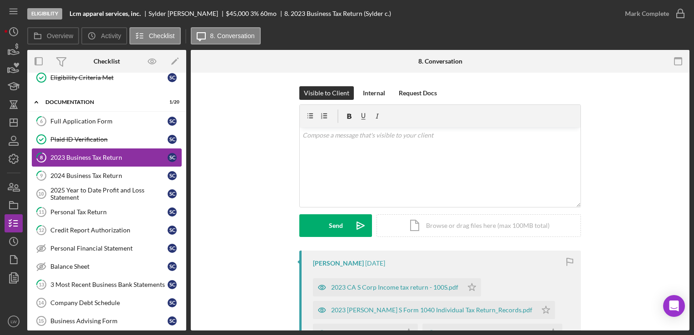
click at [75, 150] on link "8 2023 Business Tax Return S c" at bounding box center [107, 157] width 150 height 18
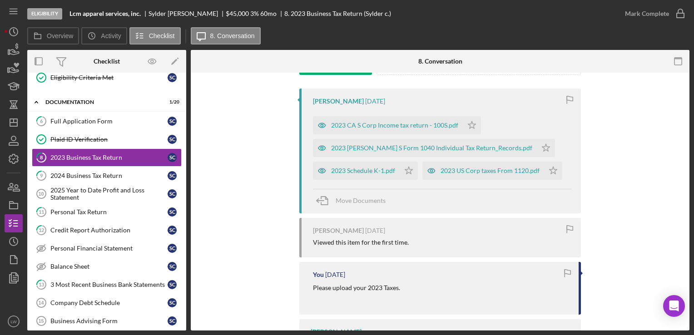
scroll to position [182, 0]
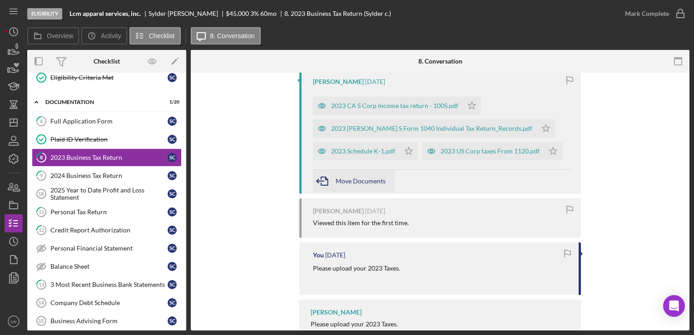
click at [336, 180] on span "Move Documents" at bounding box center [361, 181] width 50 height 8
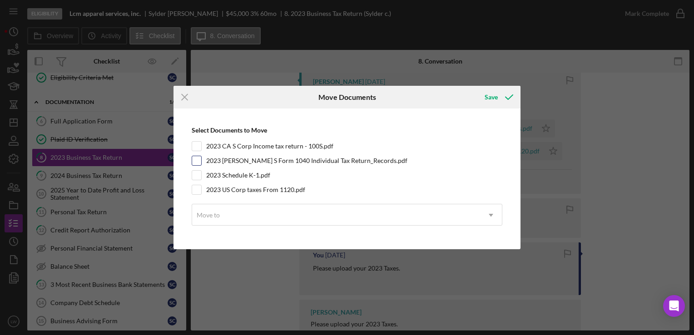
click at [202, 161] on div "2023 [PERSON_NAME] S Form 1040 Individual Tax Return_Records.pdf" at bounding box center [347, 161] width 311 height 10
click at [200, 163] on input "2023 [PERSON_NAME] S Form 1040 Individual Tax Return_Records.pdf" at bounding box center [196, 160] width 9 height 9
checkbox input "true"
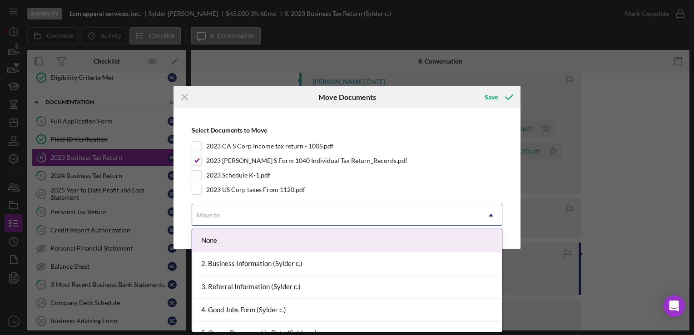
click at [272, 216] on div "Move to" at bounding box center [336, 215] width 288 height 21
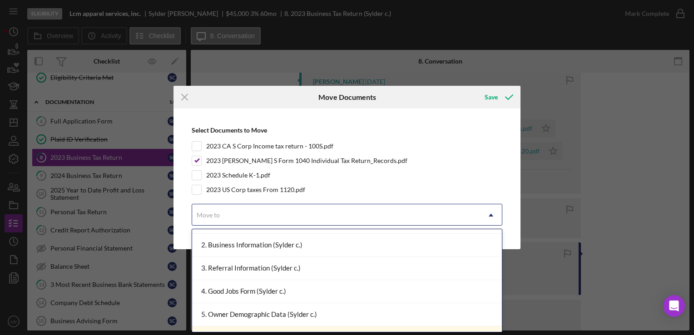
scroll to position [0, 0]
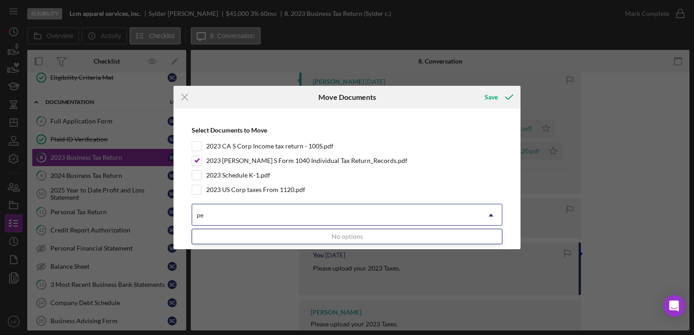
type input "p"
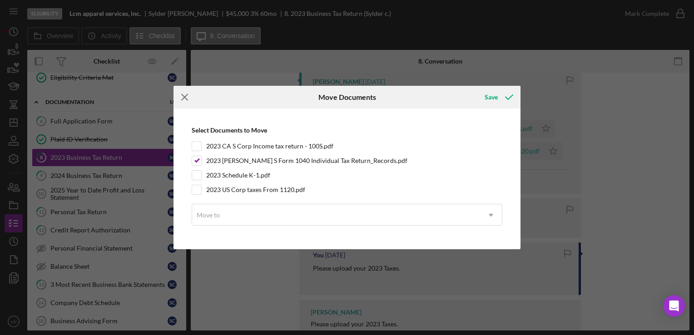
click at [183, 94] on icon "Icon/Menu Close" at bounding box center [184, 97] width 23 height 23
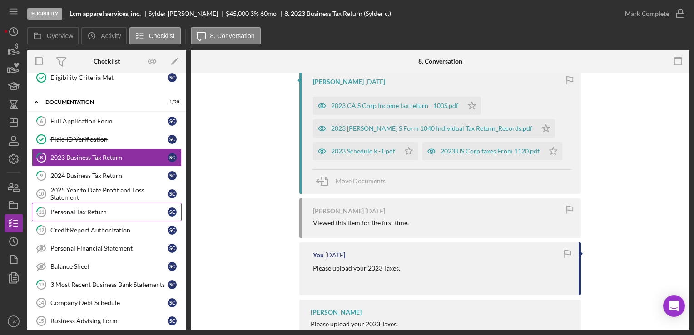
click at [114, 208] on div "Personal Tax Return" at bounding box center [108, 211] width 117 height 7
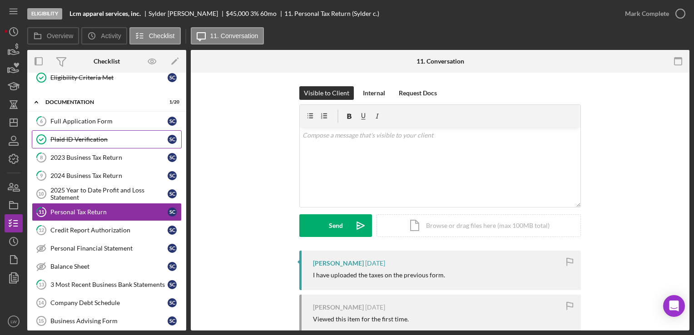
click at [93, 145] on link "Plaid ID Verification Plaid ID Verification S c" at bounding box center [107, 139] width 150 height 18
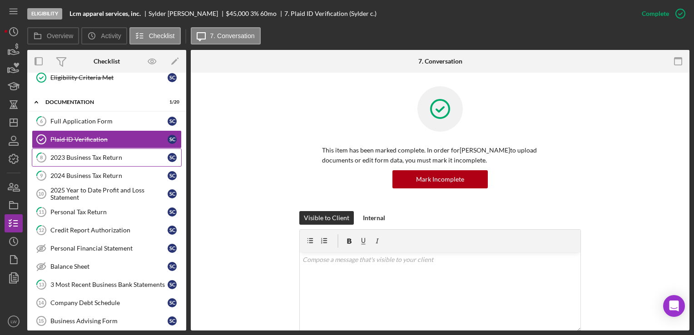
click at [92, 157] on div "2023 Business Tax Return" at bounding box center [108, 157] width 117 height 7
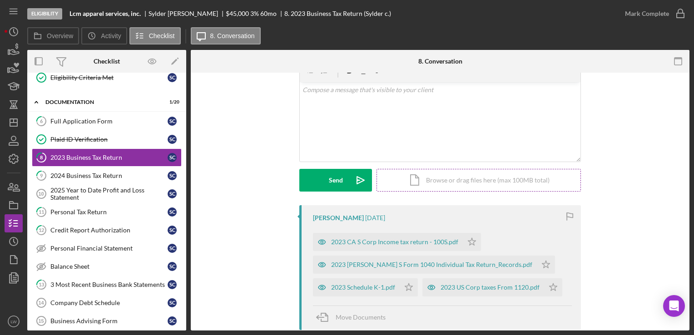
scroll to position [45, 0]
click at [465, 289] on div "2023 US Corp taxes From 1120.pdf" at bounding box center [489, 287] width 99 height 7
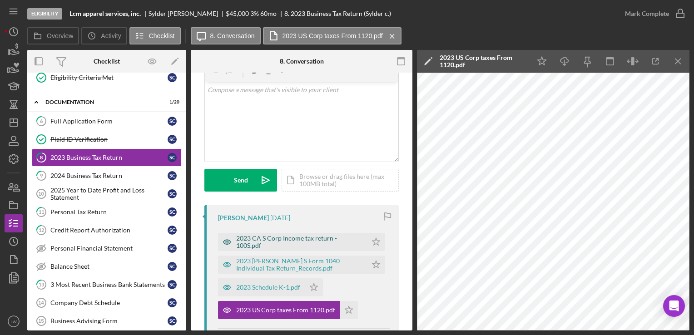
click at [296, 242] on div "2023 CA S Corp Income tax return - 100S.pdf" at bounding box center [299, 242] width 126 height 15
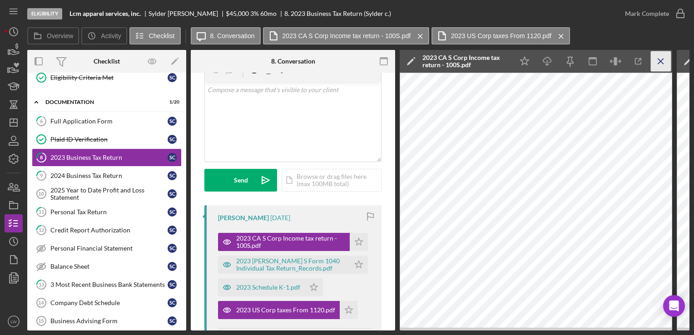
click at [663, 64] on icon "Icon/Menu Close" at bounding box center [661, 61] width 20 height 20
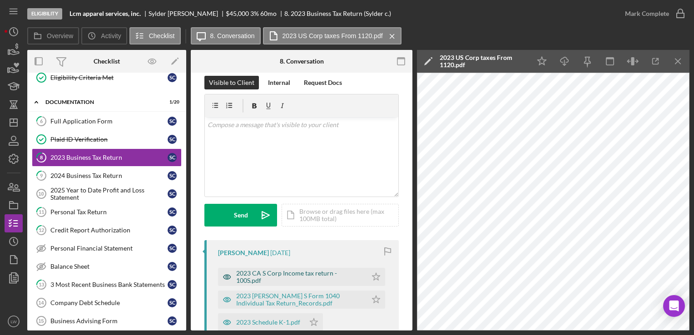
scroll to position [0, 0]
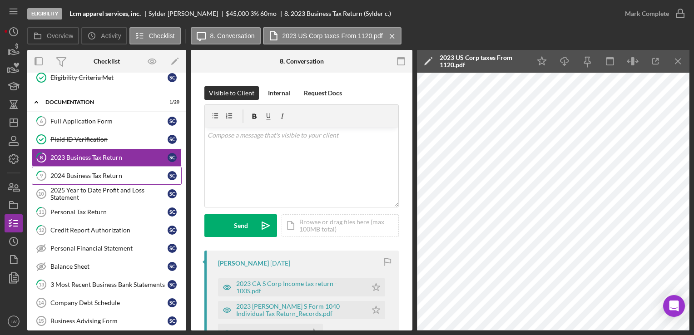
click at [96, 174] on div "2024 Business Tax Return" at bounding box center [108, 175] width 117 height 7
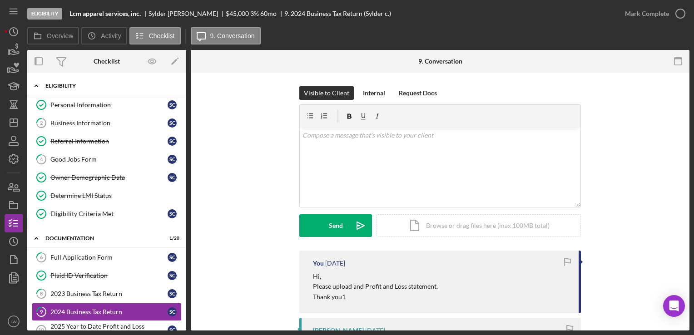
click at [70, 82] on div "Icon/Expander Eligibility 5 / 7" at bounding box center [106, 86] width 159 height 19
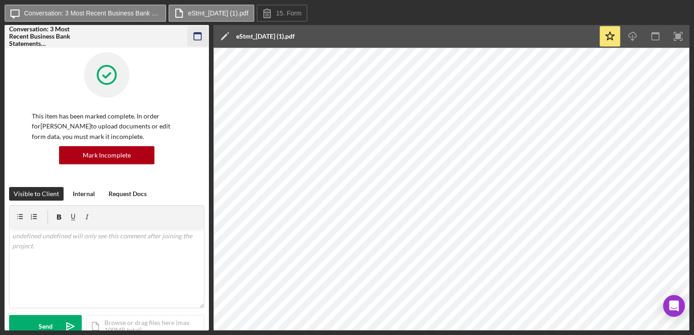
click at [202, 37] on icon "button" at bounding box center [198, 36] width 20 height 20
click at [194, 37] on icon "button" at bounding box center [198, 36] width 20 height 20
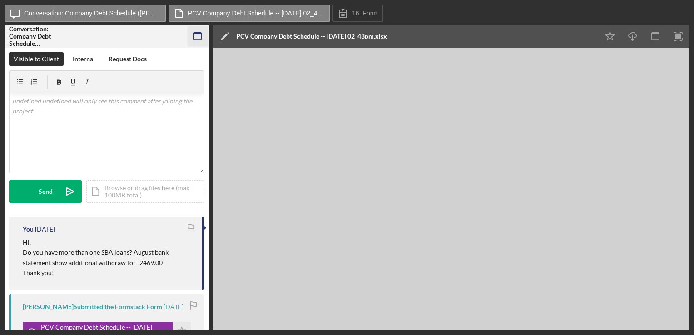
click at [193, 35] on icon "button" at bounding box center [198, 36] width 20 height 20
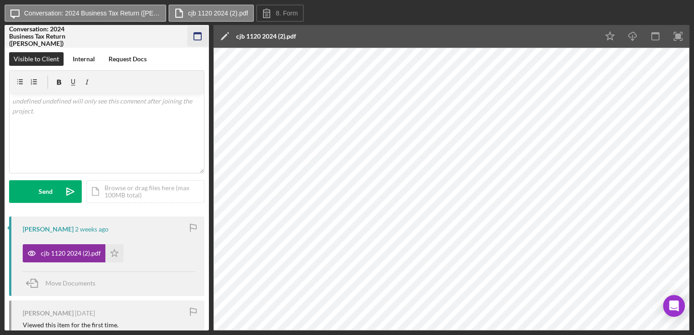
click at [198, 34] on rect "button" at bounding box center [197, 34] width 7 height 2
